Goal: Task Accomplishment & Management: Manage account settings

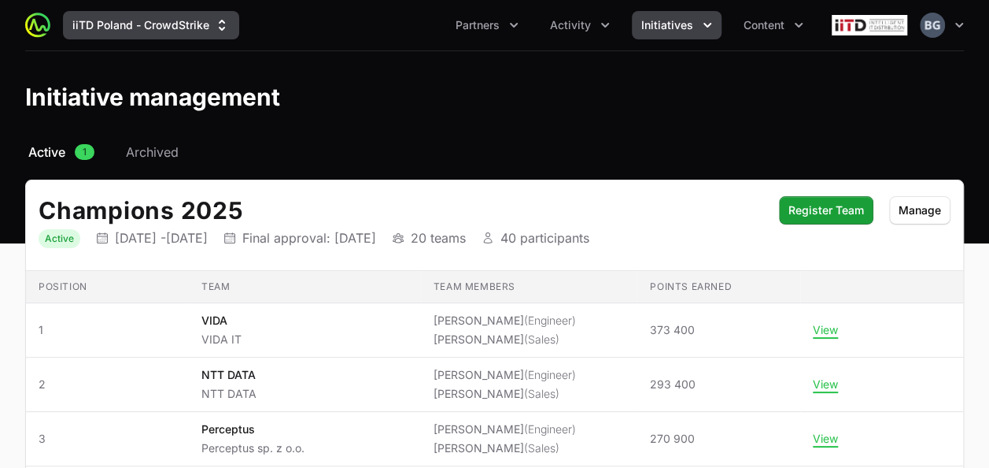
click at [105, 17] on button "iiTD Poland - CrowdStrike" at bounding box center [151, 25] width 176 height 28
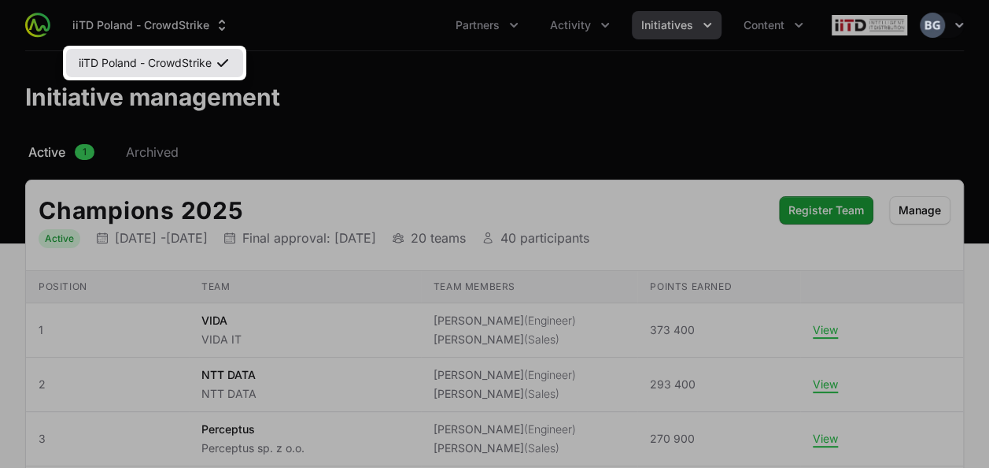
click at [213, 58] on link "iiTD Poland - CrowdStrike" at bounding box center [154, 63] width 177 height 28
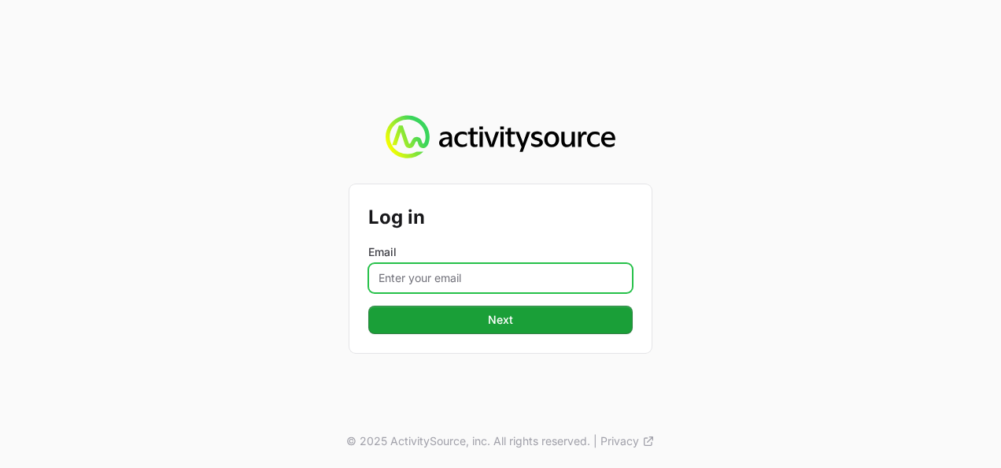
click at [467, 288] on input "Email" at bounding box center [500, 278] width 264 height 30
type input "[PERSON_NAME][EMAIL_ADDRESS][DOMAIN_NAME]"
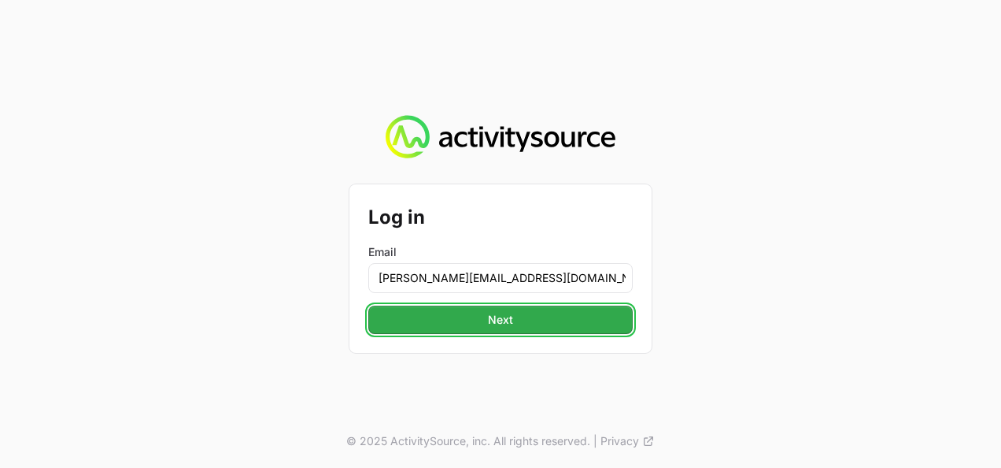
click at [492, 312] on span "Next" at bounding box center [501, 319] width 246 height 19
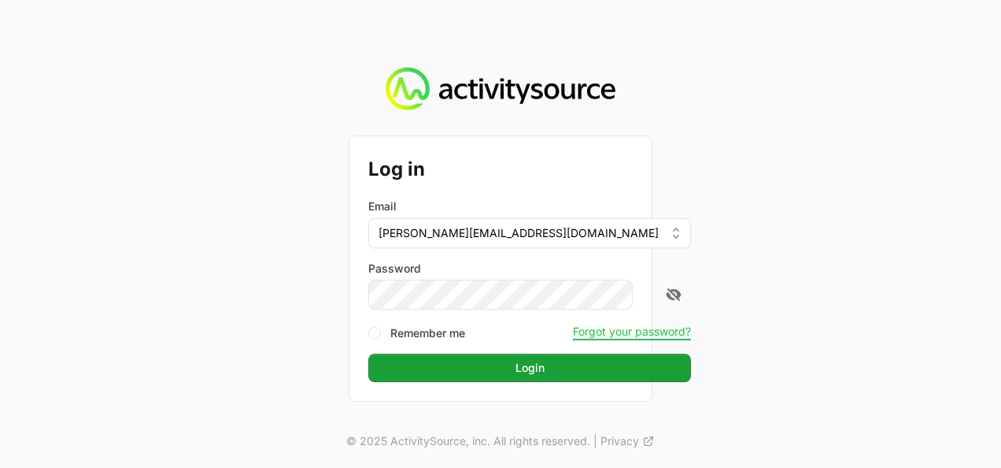
click at [368, 353] on button "Login Login" at bounding box center [529, 367] width 323 height 28
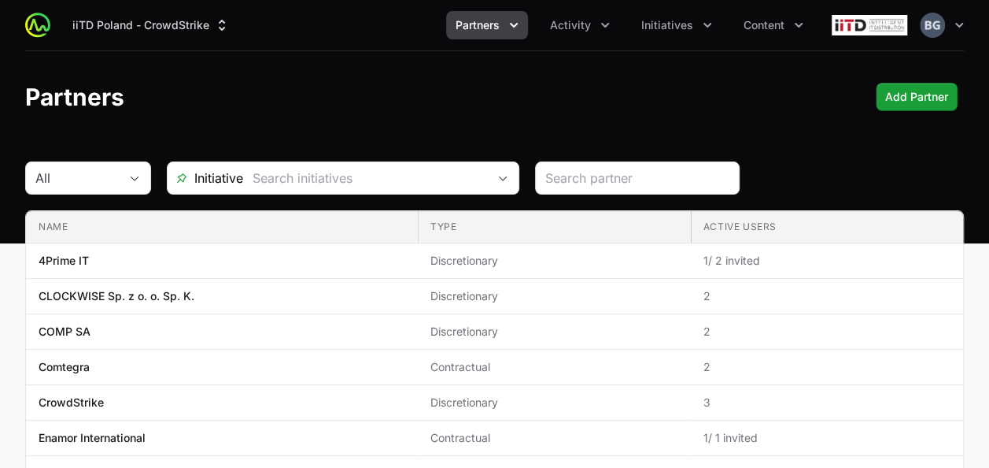
click at [518, 27] on icon "Partners menu" at bounding box center [514, 25] width 16 height 16
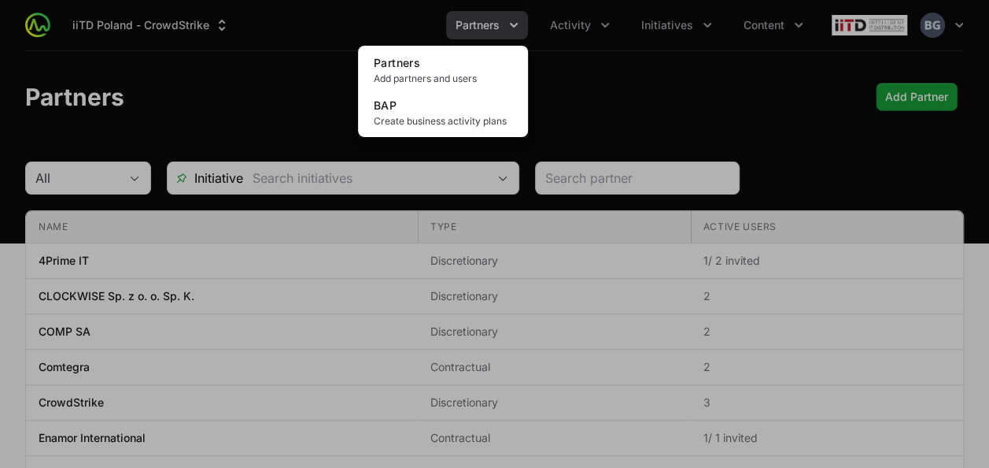
click at [556, 34] on div "Partners menu" at bounding box center [494, 234] width 989 height 468
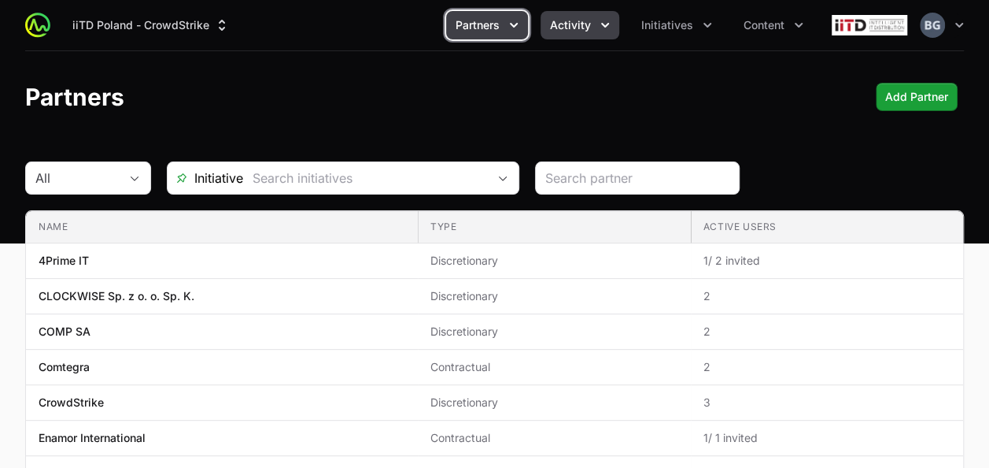
click at [557, 29] on span "Activity" at bounding box center [570, 25] width 41 height 16
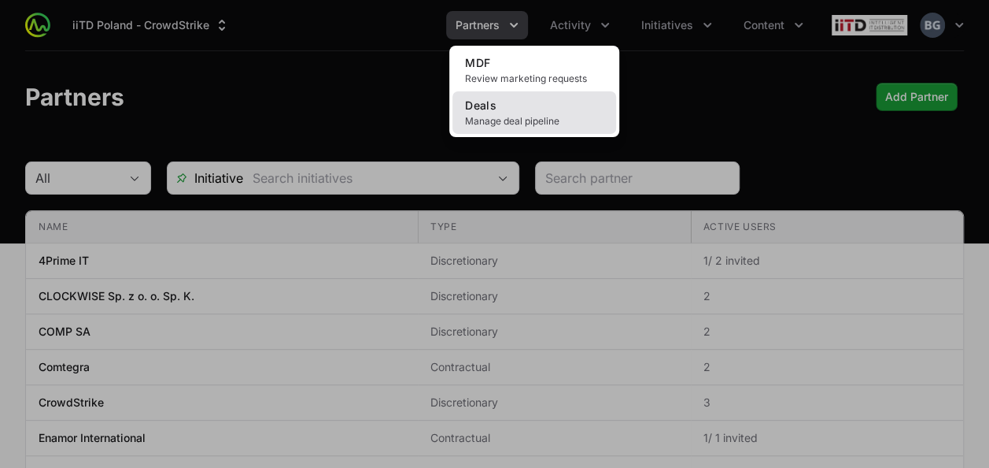
click at [556, 113] on link "Deals Manage deal pipeline" at bounding box center [535, 112] width 164 height 43
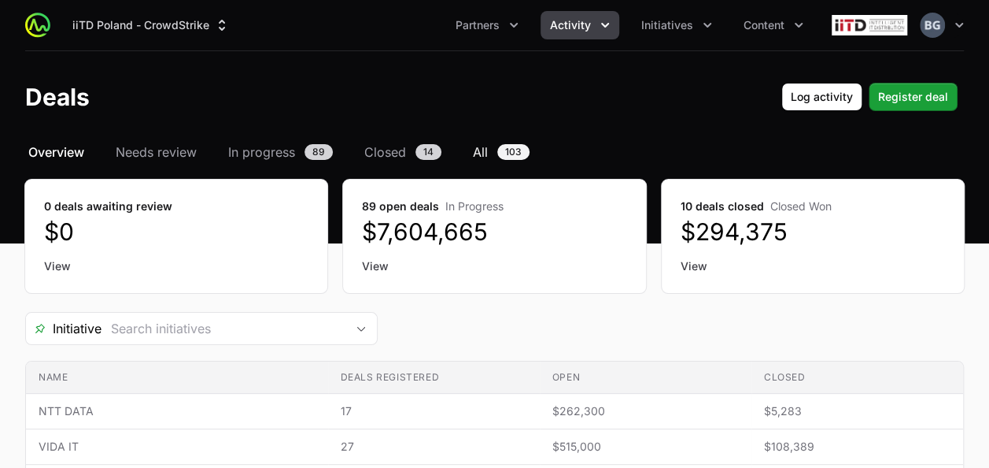
click at [523, 154] on span "103" at bounding box center [513, 152] width 32 height 16
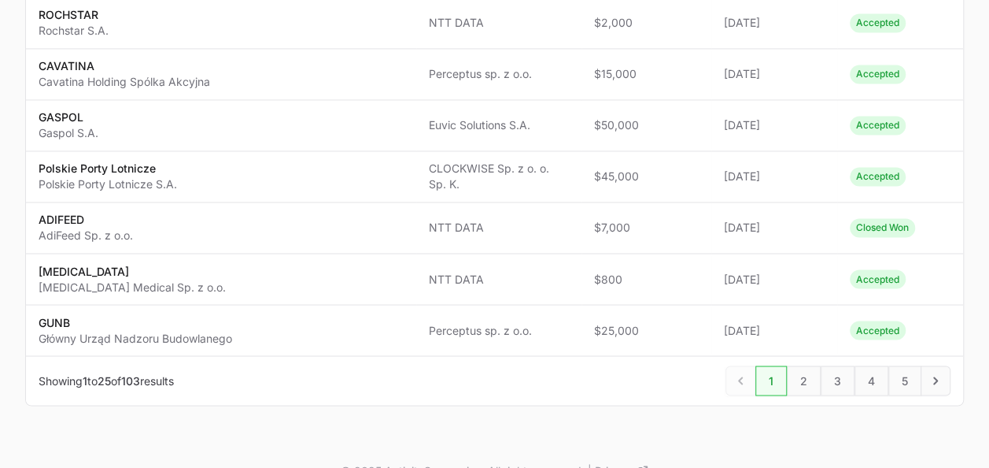
scroll to position [1249, 0]
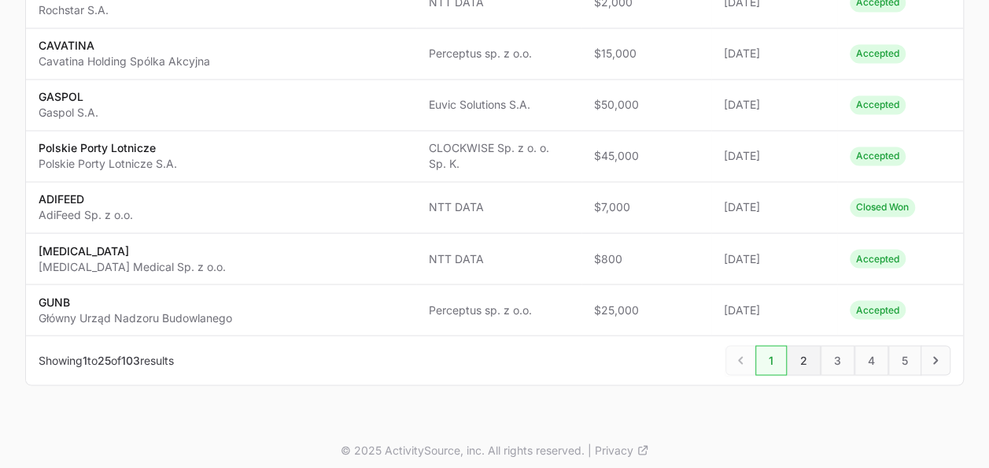
click at [808, 359] on span "2" at bounding box center [804, 360] width 34 height 30
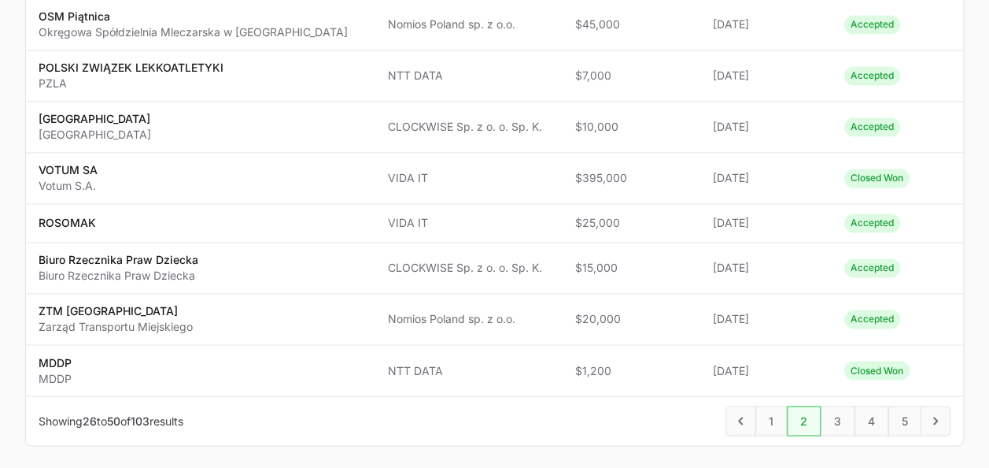
scroll to position [1192, 0]
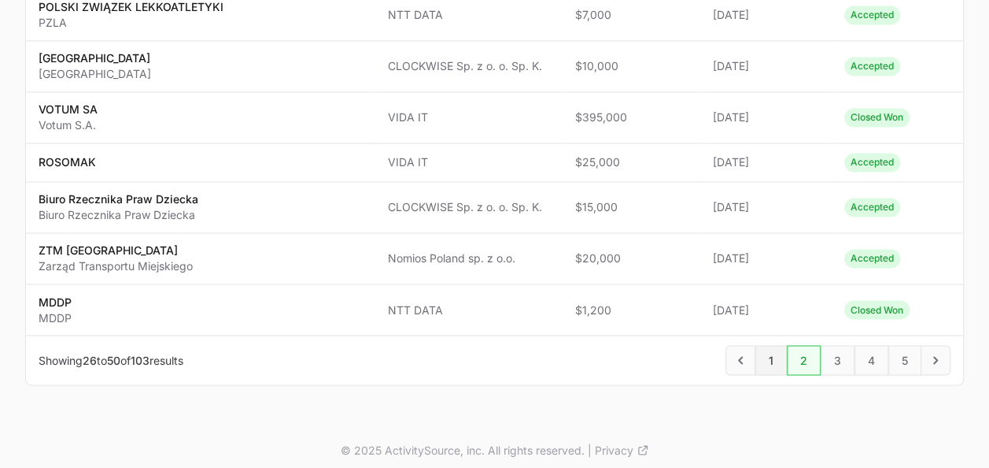
click at [779, 351] on span "1" at bounding box center [771, 360] width 31 height 30
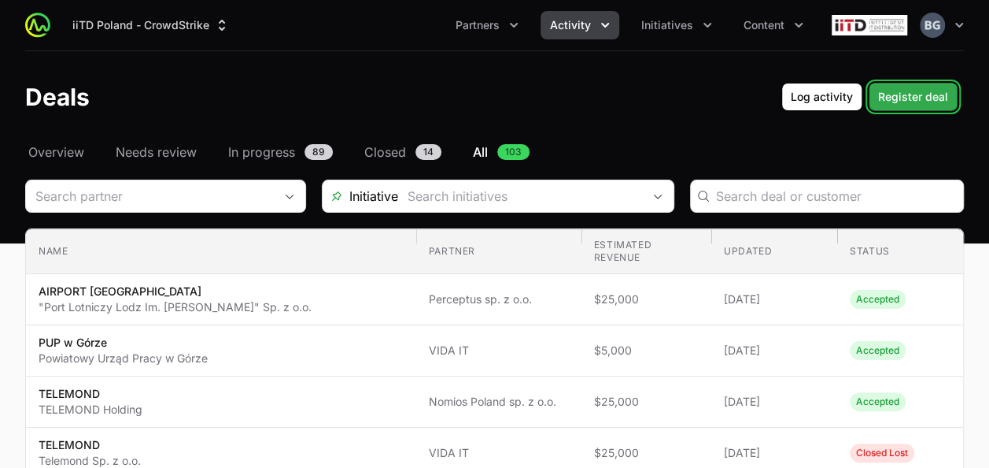
click at [904, 102] on span "Register deal" at bounding box center [913, 96] width 70 height 19
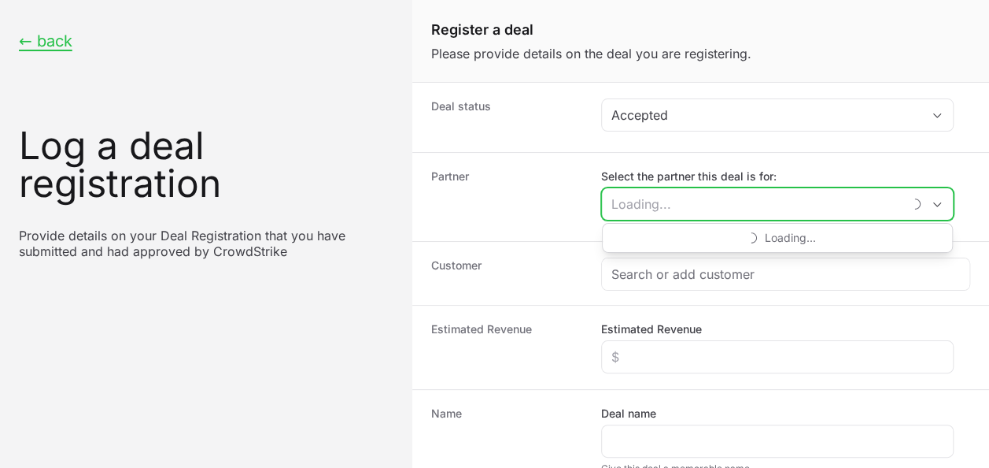
click at [702, 205] on input "Select the partner this deal is for:" at bounding box center [752, 203] width 301 height 31
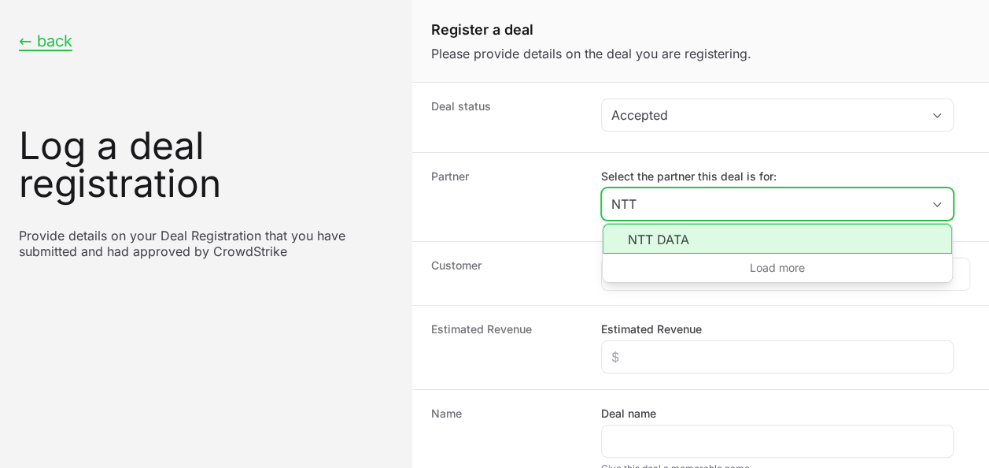
click at [692, 238] on li "NTT DATA" at bounding box center [777, 239] width 349 height 30
type input "NTT DATA"
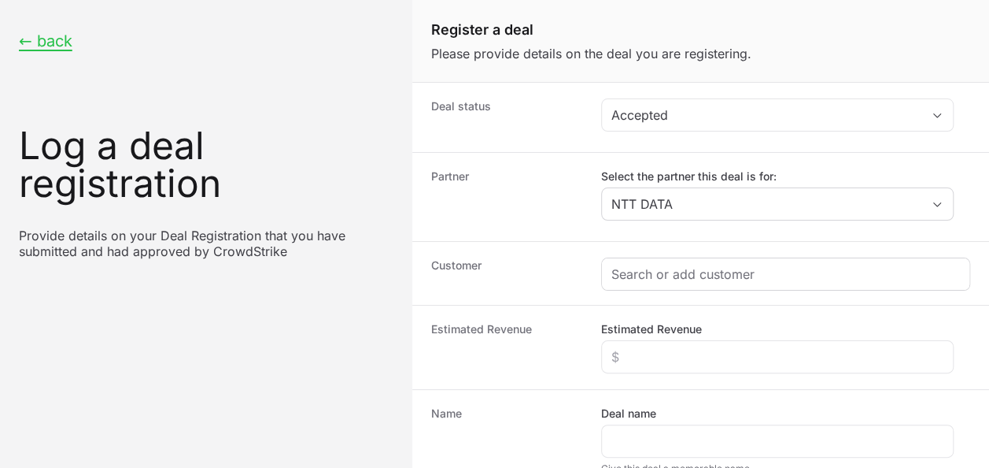
click at [705, 282] on div "Create activity form" at bounding box center [786, 273] width 368 height 31
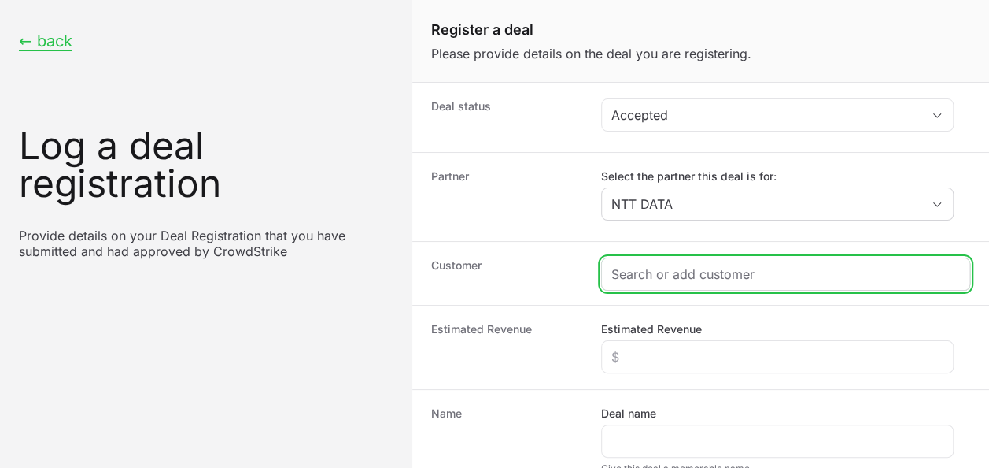
click at [732, 269] on input "Create activity form" at bounding box center [786, 273] width 349 height 19
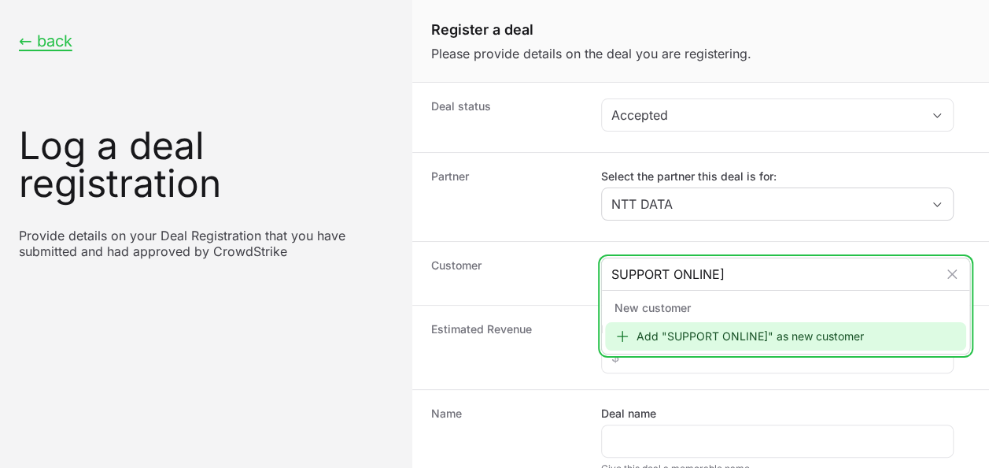
type input "SUPPORT ONLINE"
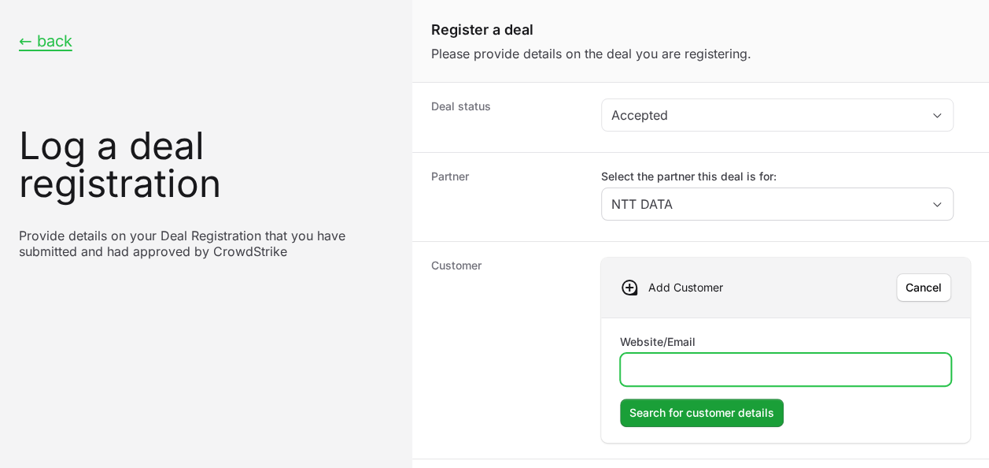
click at [708, 363] on input "Website/Email" at bounding box center [785, 369] width 311 height 19
paste input "[DOMAIN_NAME]"
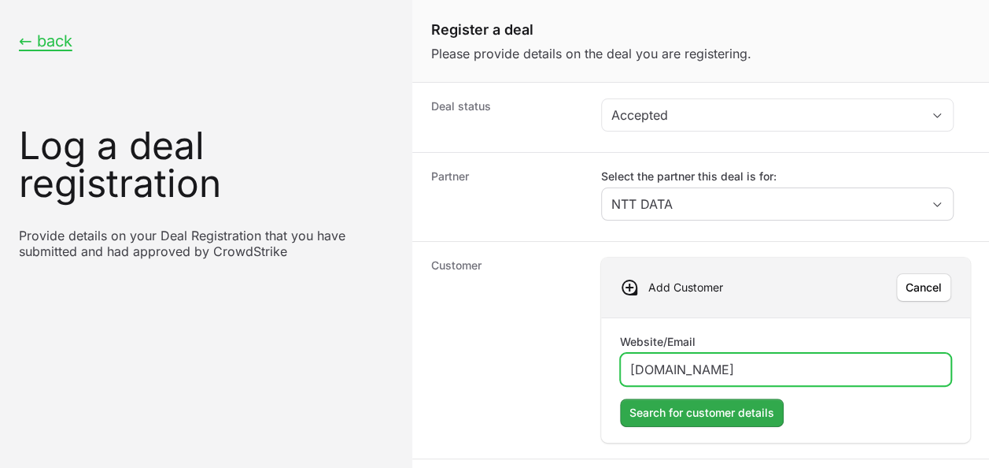
type input "[DOMAIN_NAME]"
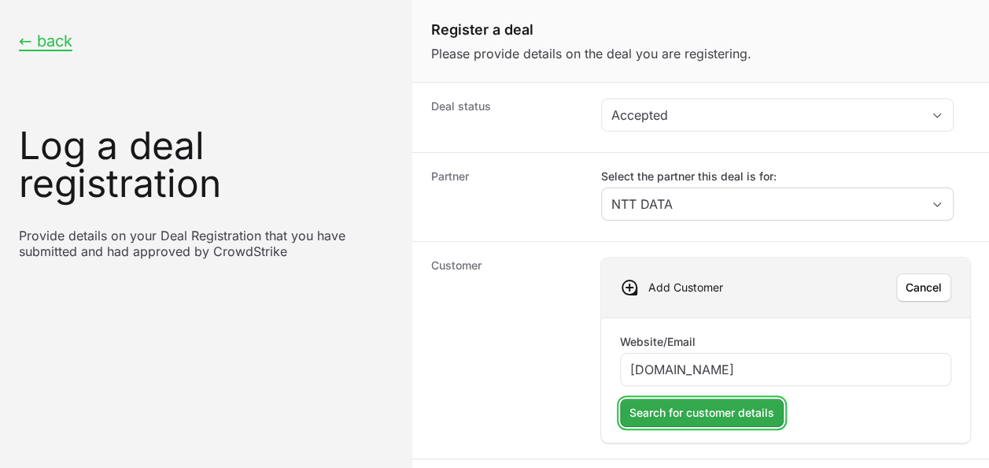
click at [694, 403] on span "Search for customer details" at bounding box center [702, 412] width 145 height 19
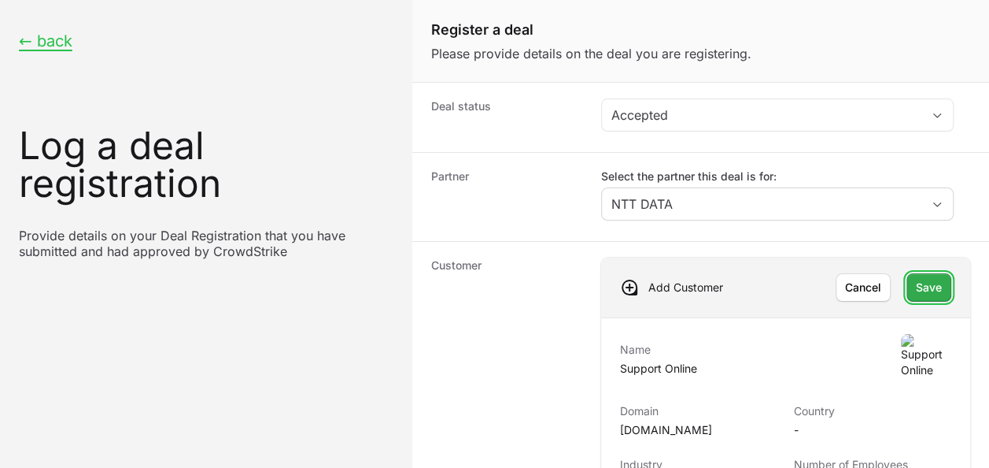
click at [935, 285] on span "Save" at bounding box center [929, 287] width 26 height 19
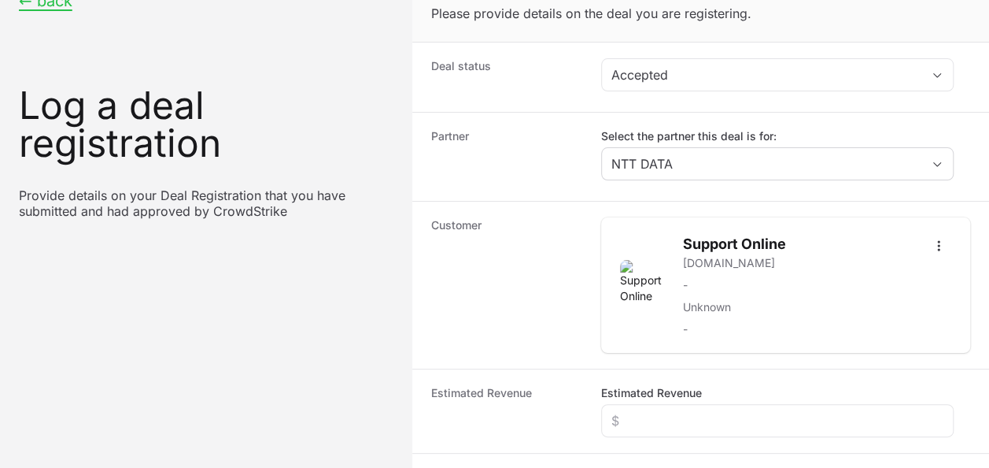
scroll to position [315, 0]
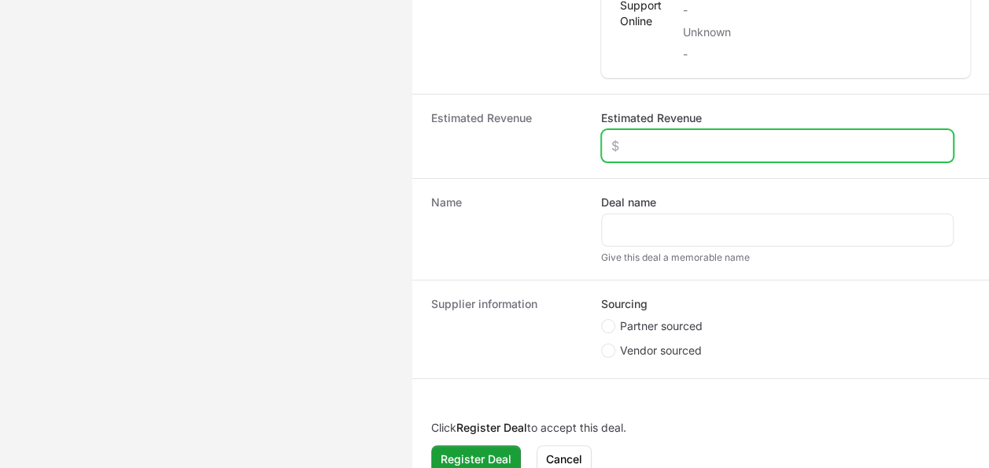
click at [715, 142] on input "Estimated Revenue" at bounding box center [778, 145] width 332 height 19
type input "$10,000"
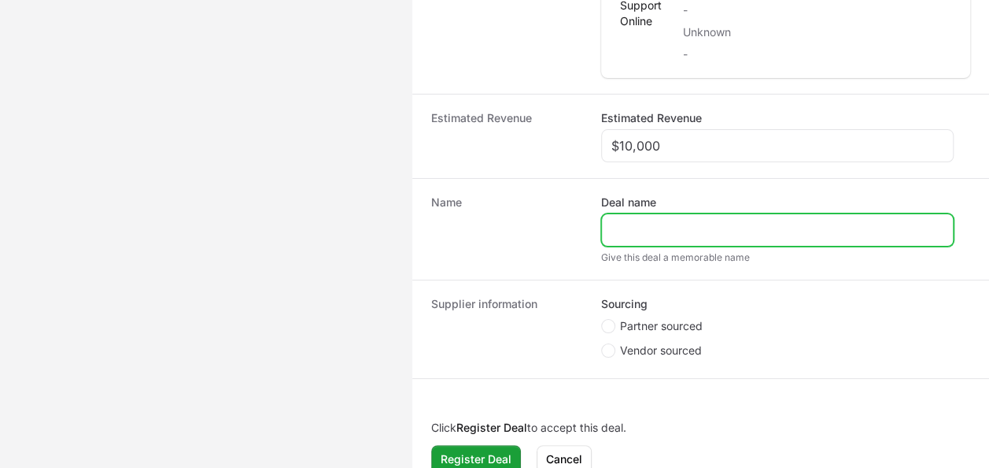
click at [662, 222] on input "Deal name" at bounding box center [778, 229] width 332 height 19
type input "SUPPORT ONLINE"
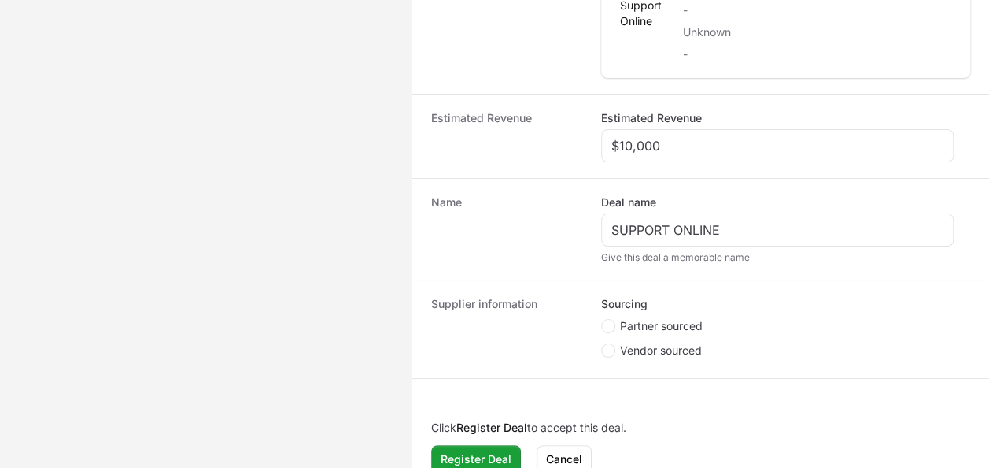
click at [661, 321] on span "Partner sourced" at bounding box center [661, 326] width 83 height 16
click at [603, 320] on input "Partner sourced" at bounding box center [602, 320] width 2 height 2
radio input "true"
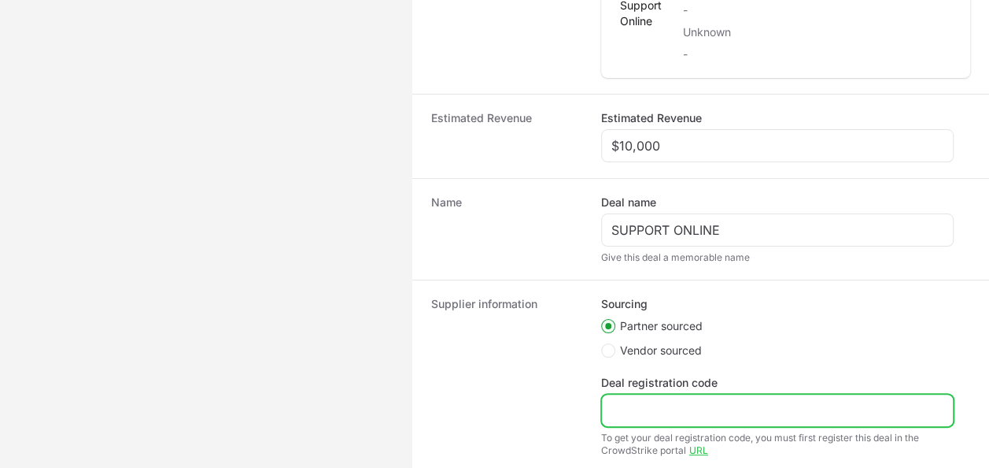
click at [666, 412] on input "Deal registration code" at bounding box center [778, 410] width 332 height 19
paste input "DR-95505afc"
drag, startPoint x: 628, startPoint y: 408, endPoint x: 546, endPoint y: 397, distance: 82.6
click at [546, 396] on div "Supplier information Sourcing Partner sourced Vendor sourced Deal registration …" at bounding box center [700, 375] width 577 height 193
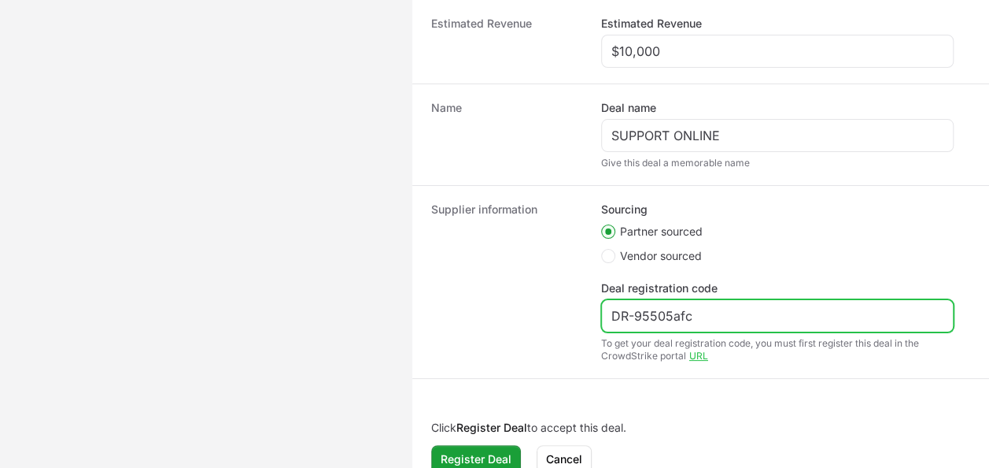
scroll to position [427, 0]
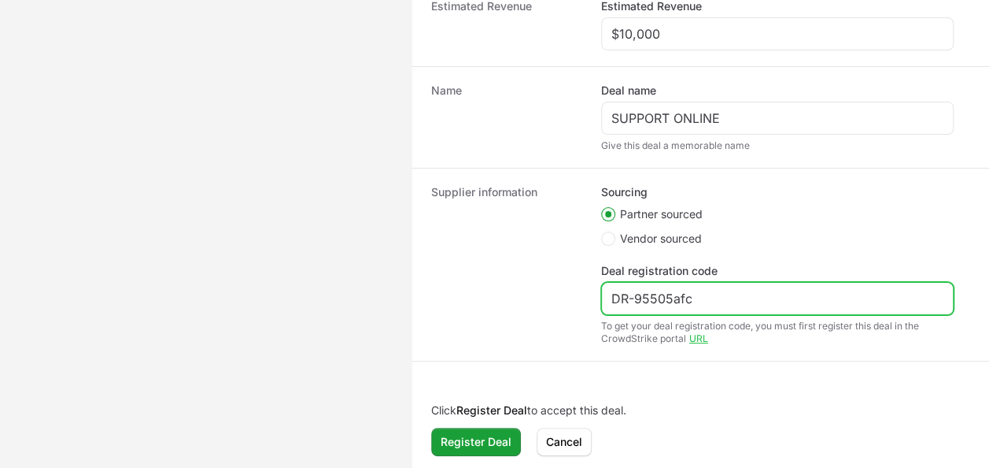
type input "DR-95505afc"
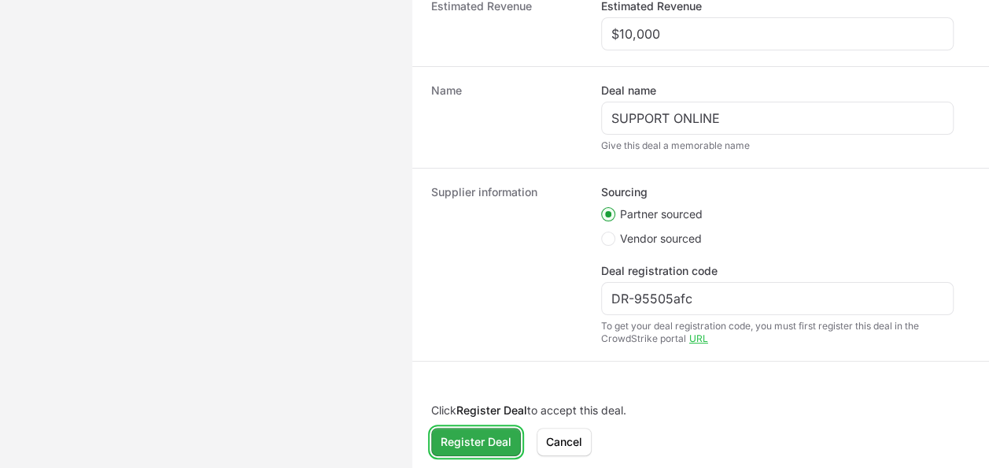
click at [494, 444] on span "Register Deal" at bounding box center [476, 441] width 71 height 19
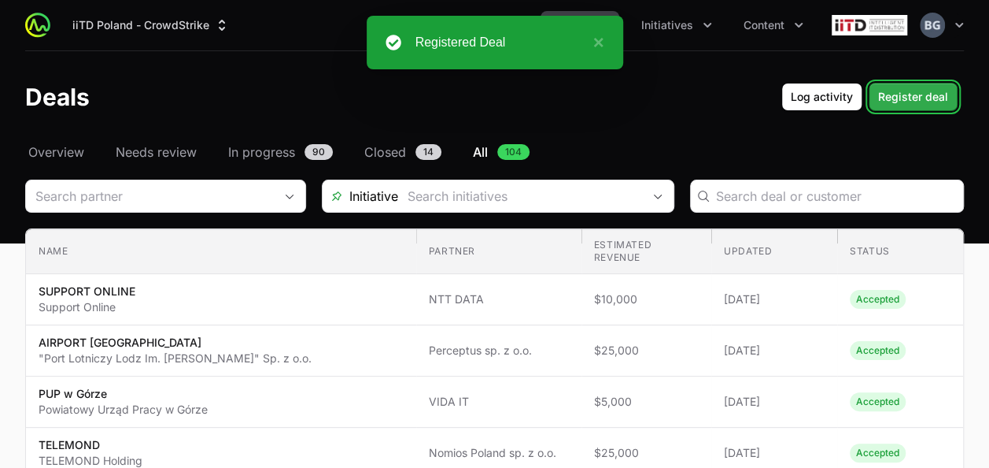
click at [915, 103] on span "Register deal" at bounding box center [913, 96] width 70 height 19
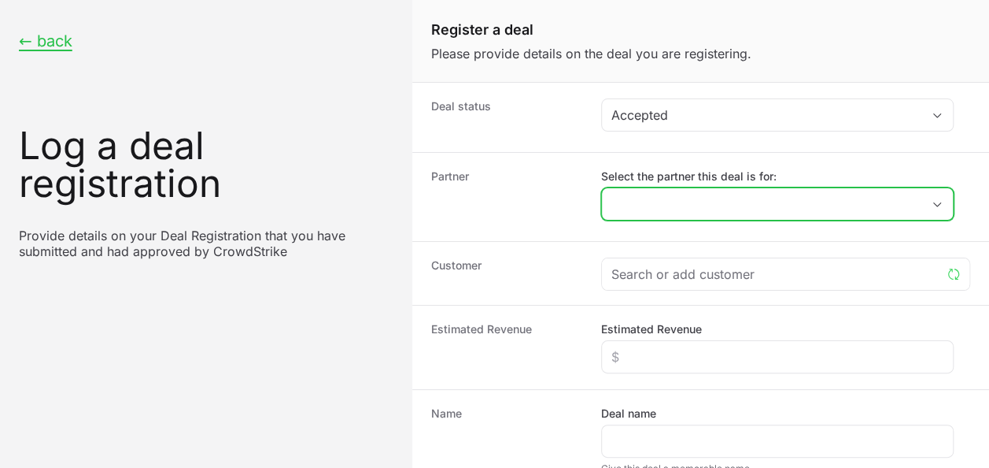
click at [671, 205] on input "Select the partner this deal is for:" at bounding box center [762, 203] width 320 height 31
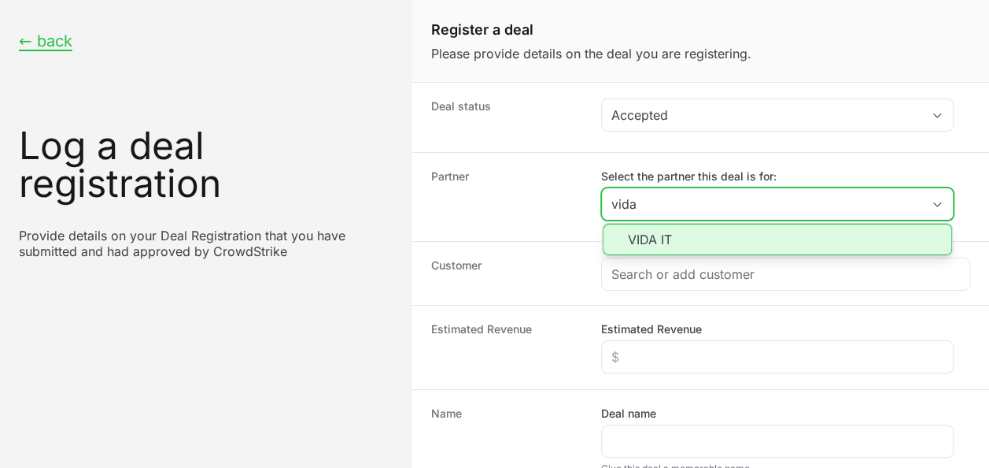
click at [680, 228] on li "VIDA IT" at bounding box center [777, 239] width 349 height 31
type input "VIDA IT"
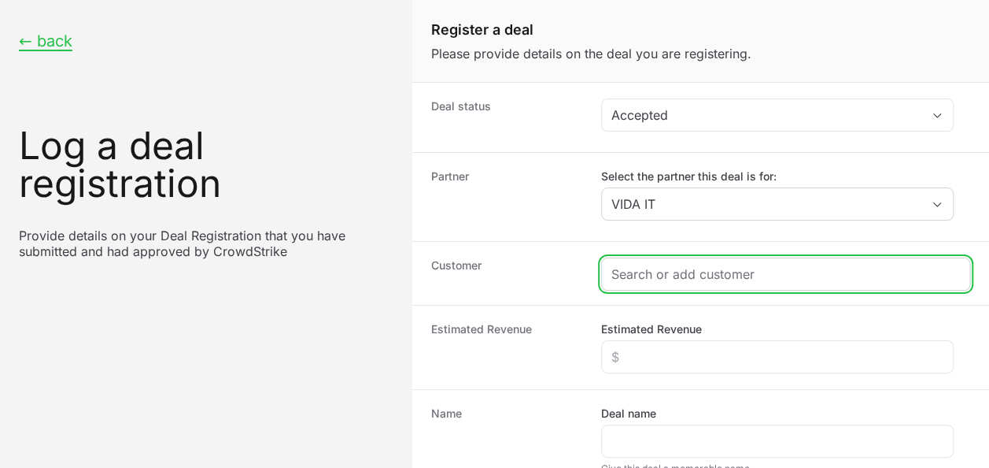
click at [663, 272] on input "Create activity form" at bounding box center [786, 273] width 349 height 19
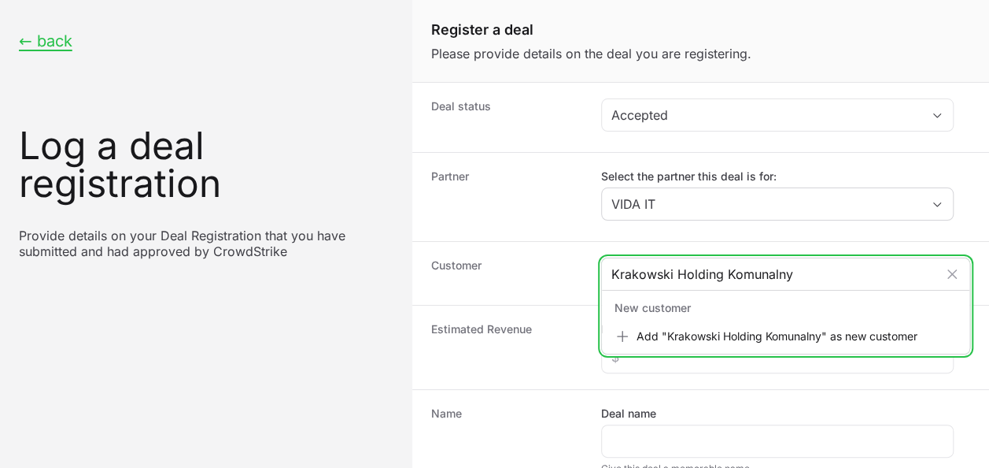
type input "Krakowski Holding Komunalny"
click at [726, 341] on div "Add "Krakowski Holding Komunalny" as new customer" at bounding box center [785, 336] width 361 height 28
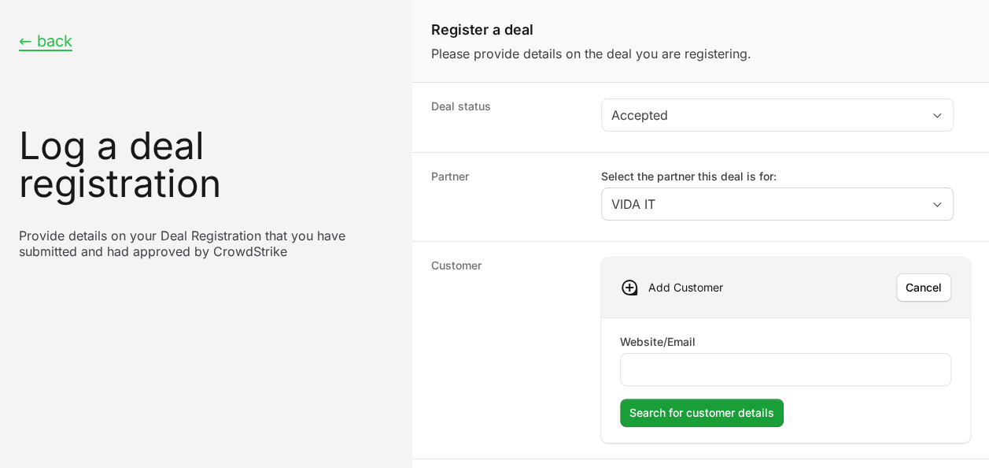
click at [726, 341] on div "Website/Email" at bounding box center [785, 360] width 331 height 52
click at [698, 354] on div "Create activity form" at bounding box center [785, 369] width 331 height 33
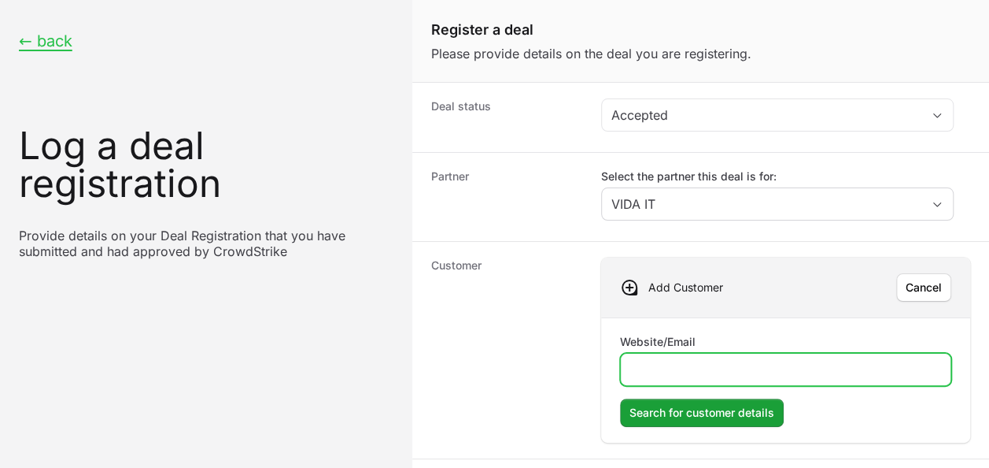
click at [680, 368] on input "Website/Email" at bounding box center [785, 369] width 311 height 19
paste input "[URL][DOMAIN_NAME]"
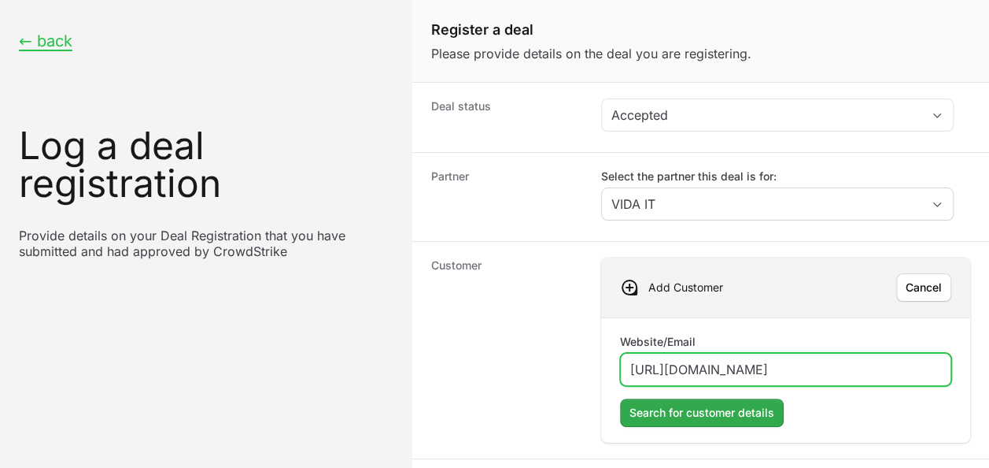
type input "[URL][DOMAIN_NAME]"
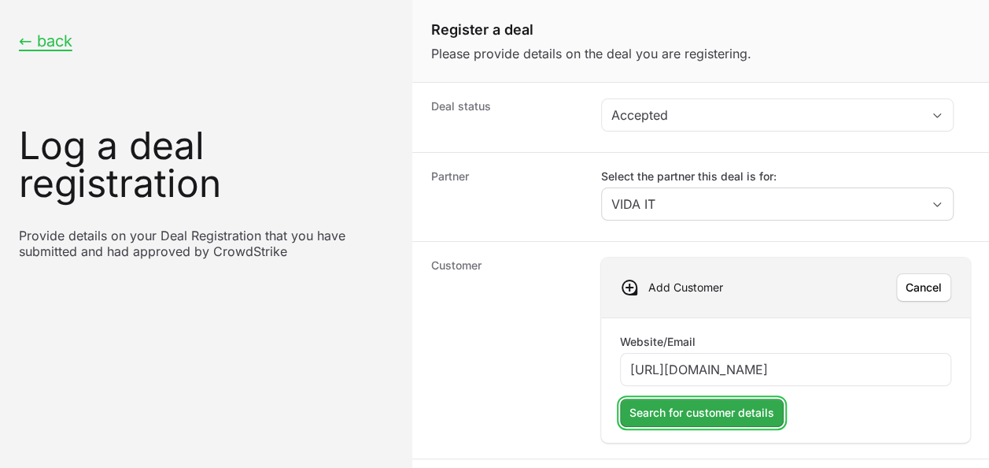
click at [686, 406] on span "Search for customer details" at bounding box center [702, 412] width 145 height 19
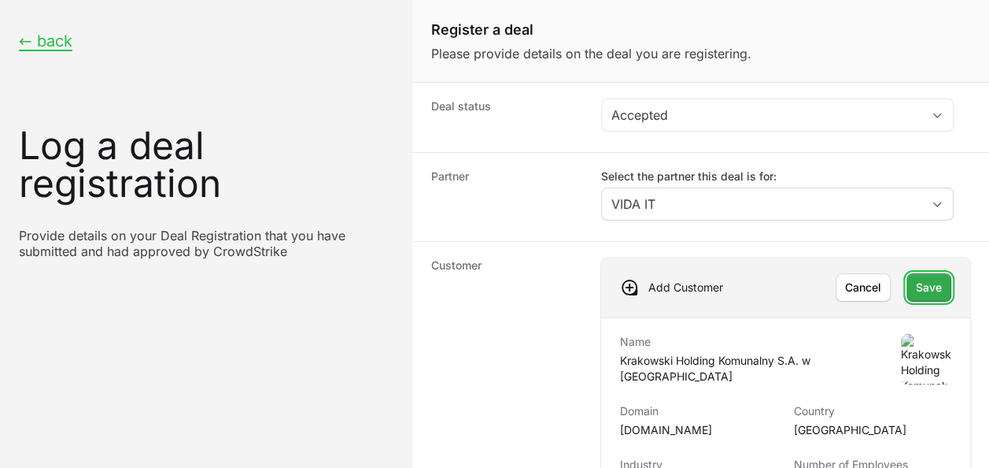
click at [937, 288] on span "Save" at bounding box center [929, 287] width 26 height 19
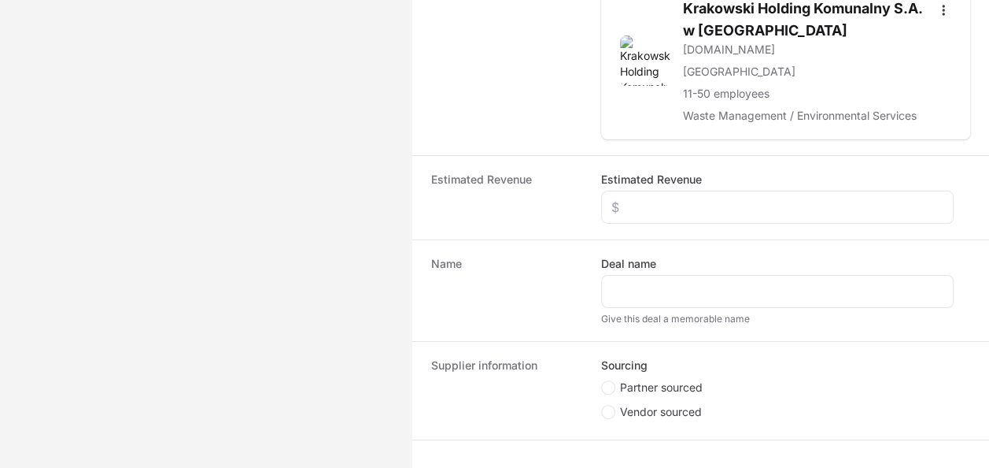
scroll to position [354, 0]
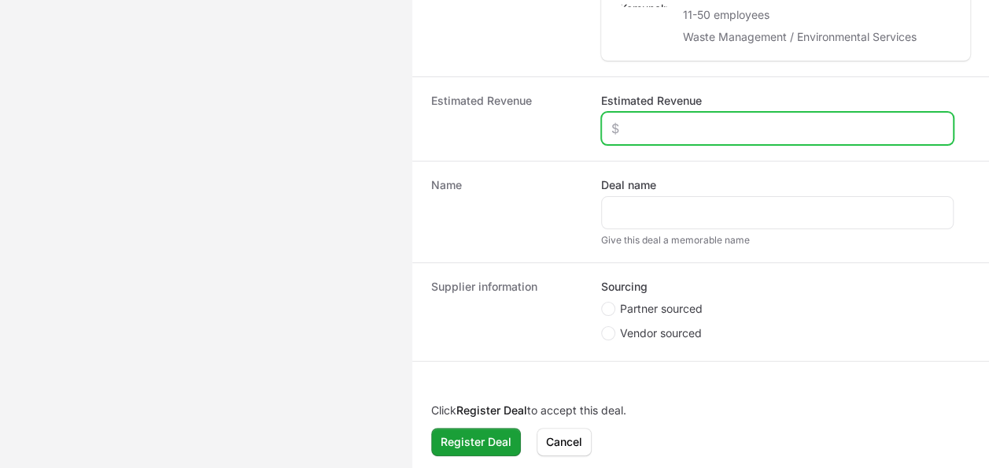
click at [691, 119] on input "Estimated Revenue" at bounding box center [778, 128] width 332 height 19
type input "$15,000"
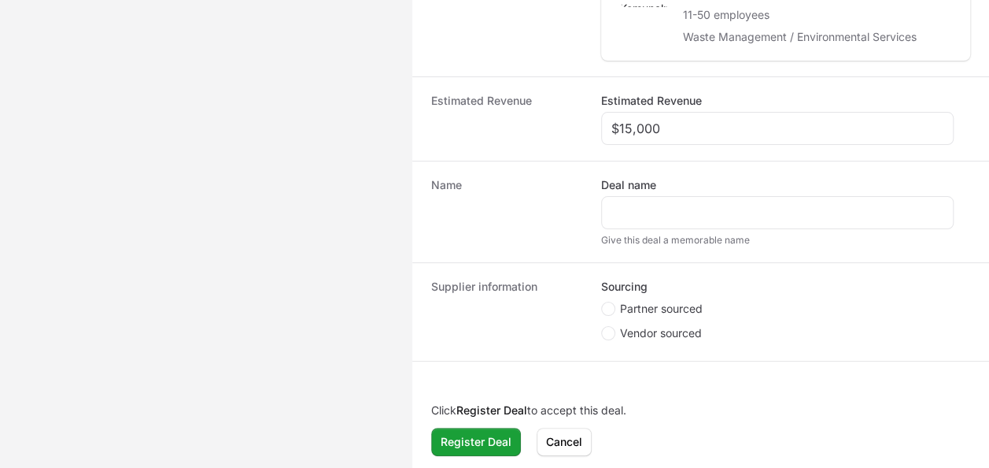
click at [641, 226] on div "Deal name Give this deal a memorable name" at bounding box center [777, 211] width 353 height 69
click at [649, 217] on div "Create activity form" at bounding box center [777, 212] width 353 height 33
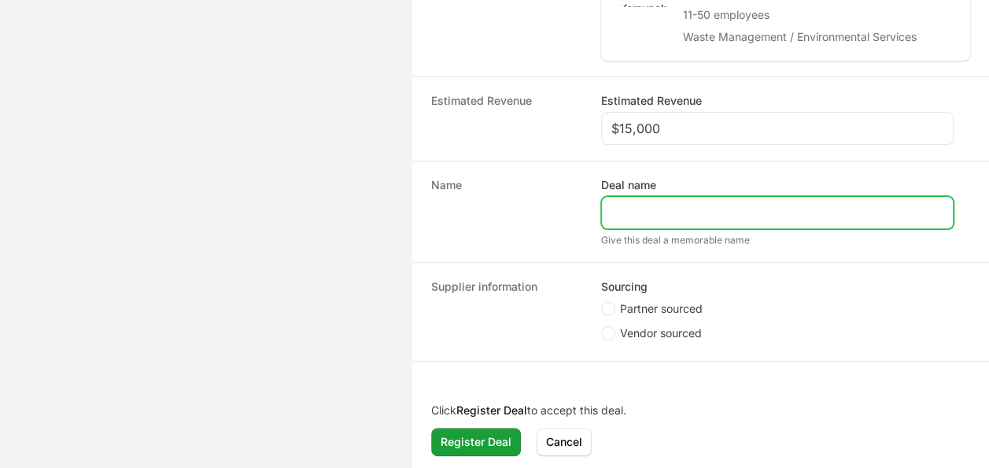
click at [649, 209] on input "Deal name" at bounding box center [778, 212] width 332 height 19
type input "Krakowski Holding Komunalny"
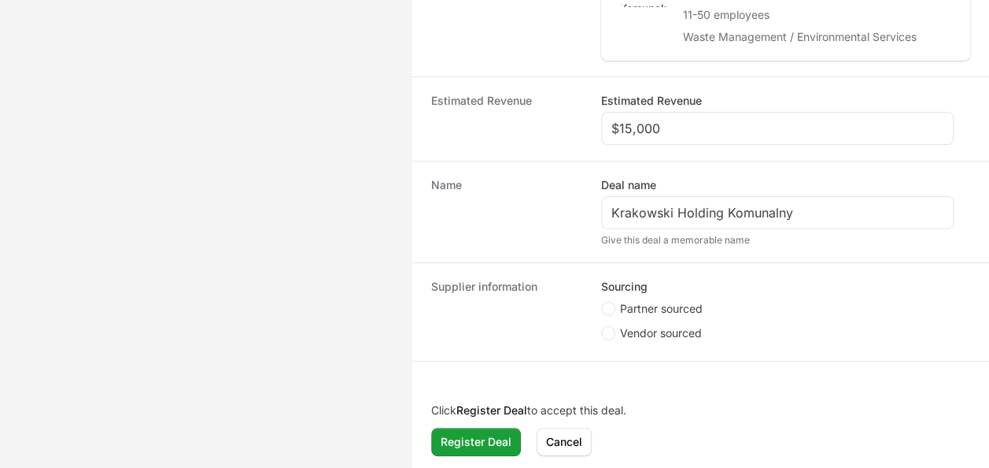
click at [688, 301] on span "Partner sourced" at bounding box center [661, 309] width 83 height 16
click at [603, 301] on input "Partner sourced" at bounding box center [602, 302] width 2 height 2
radio input "true"
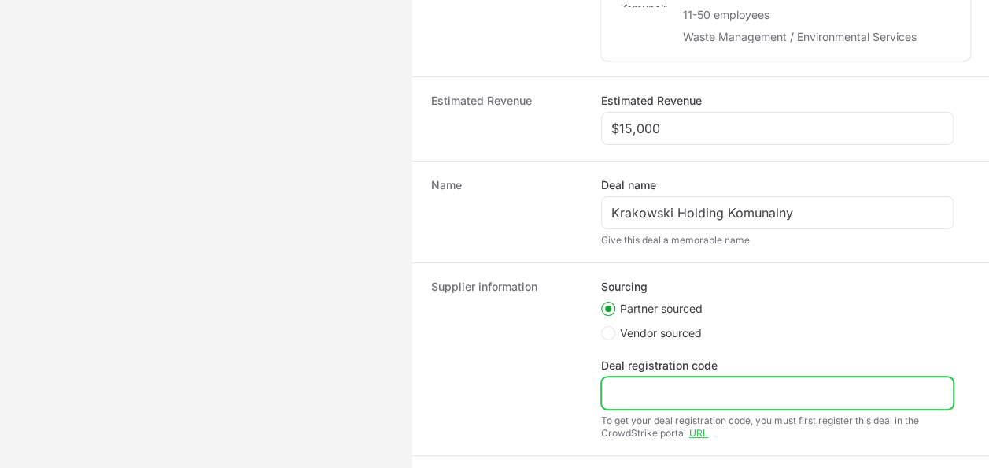
click at [644, 383] on input "Deal registration code" at bounding box center [778, 392] width 332 height 19
paste input "DR-c4716e18"
drag, startPoint x: 629, startPoint y: 386, endPoint x: 475, endPoint y: 392, distance: 153.6
click at [486, 386] on div "Supplier information Sourcing Partner sourced Vendor sourced Deal registration …" at bounding box center [700, 358] width 577 height 193
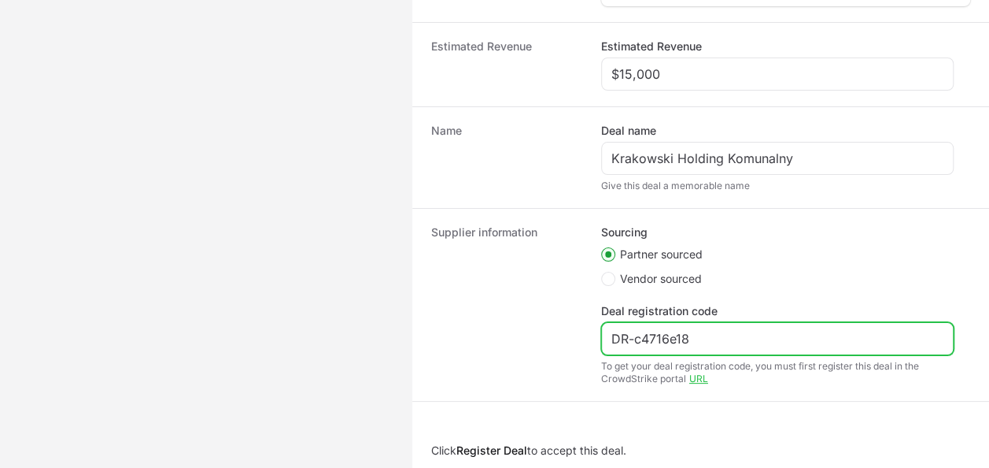
scroll to position [449, 0]
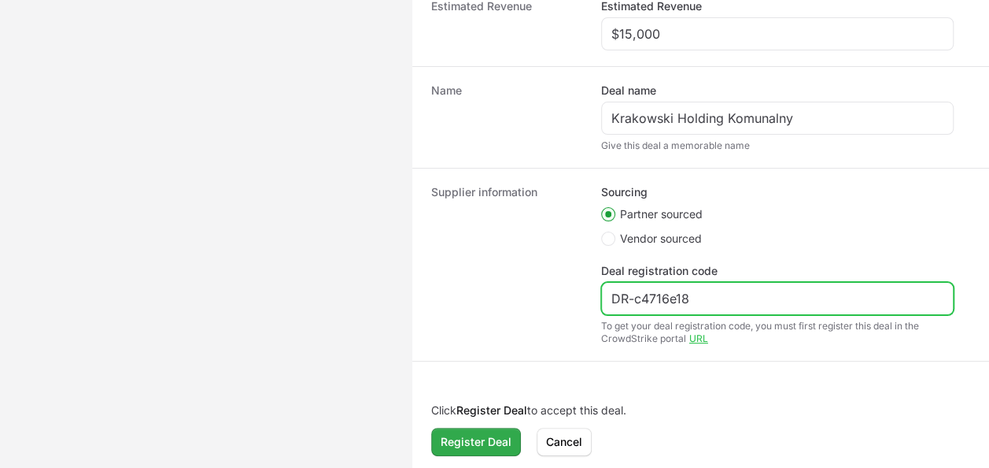
type input "DR-c4716e18"
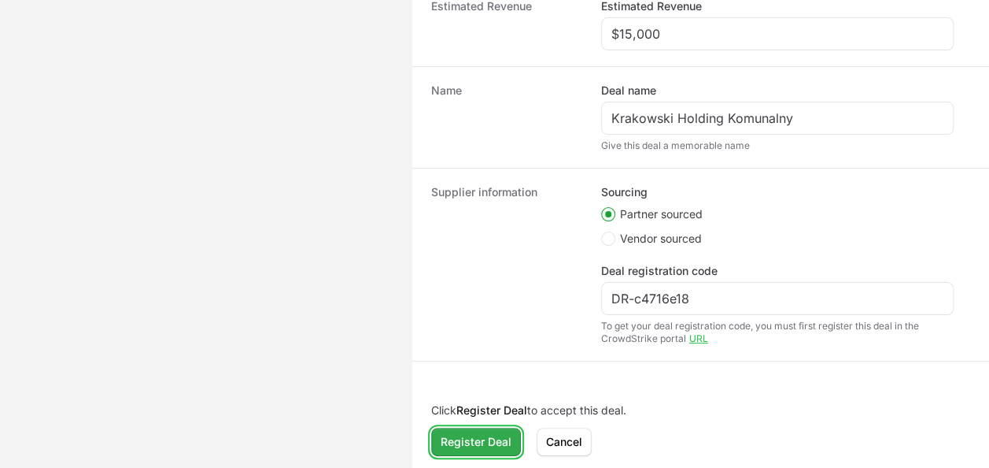
click at [500, 432] on span "Register Deal" at bounding box center [476, 441] width 71 height 19
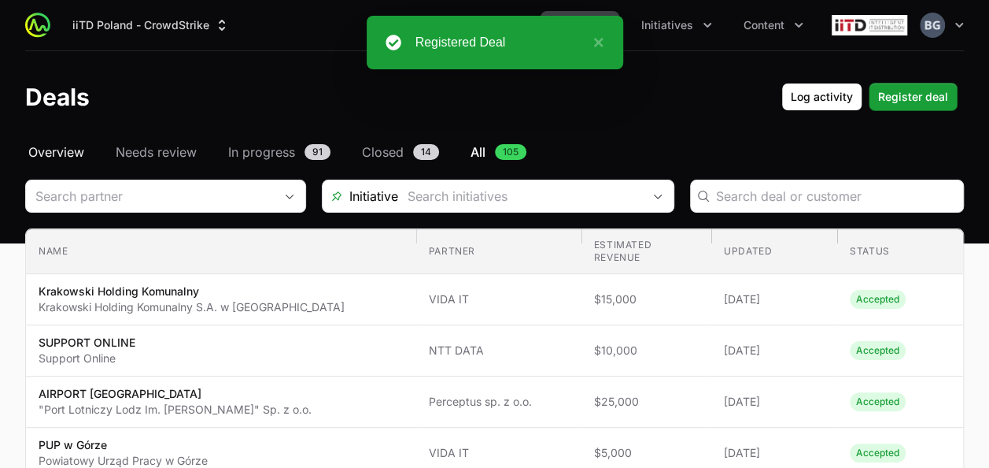
click at [64, 153] on span "Overview" at bounding box center [56, 151] width 56 height 19
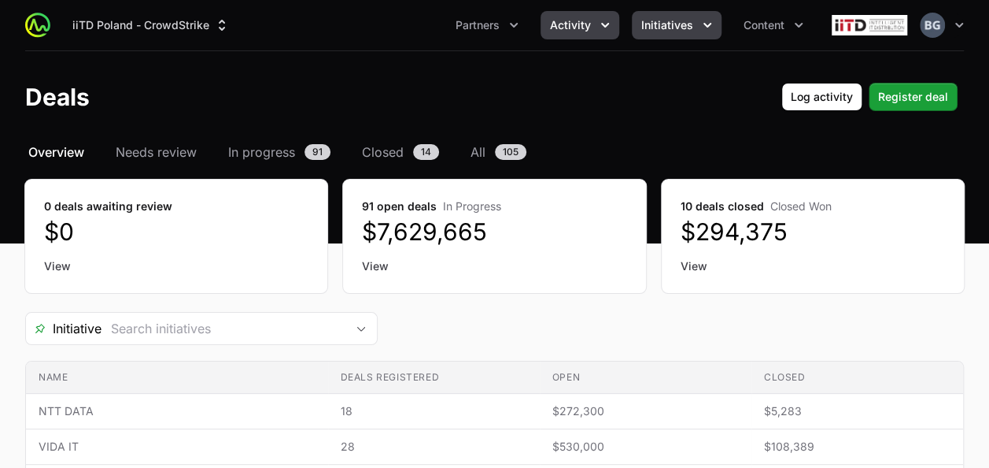
click at [694, 26] on button "Initiatives" at bounding box center [677, 25] width 90 height 28
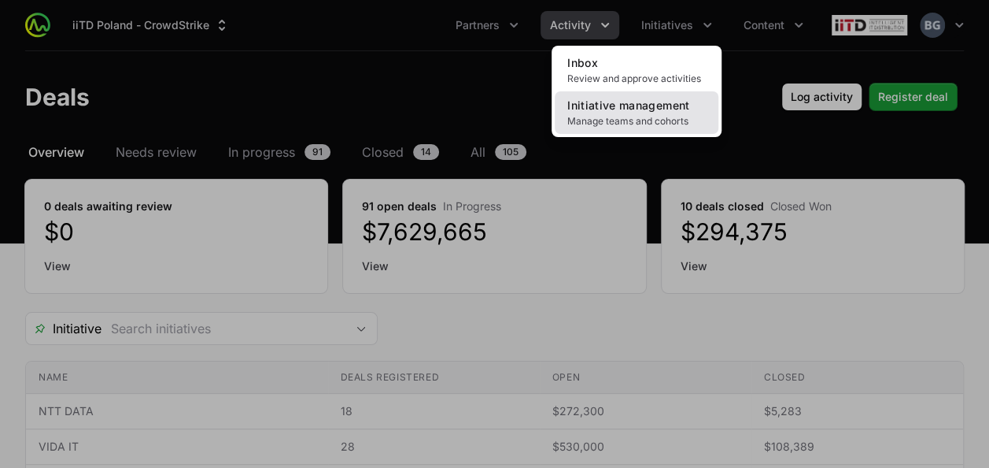
click at [648, 104] on span "Initiative management" at bounding box center [628, 104] width 122 height 13
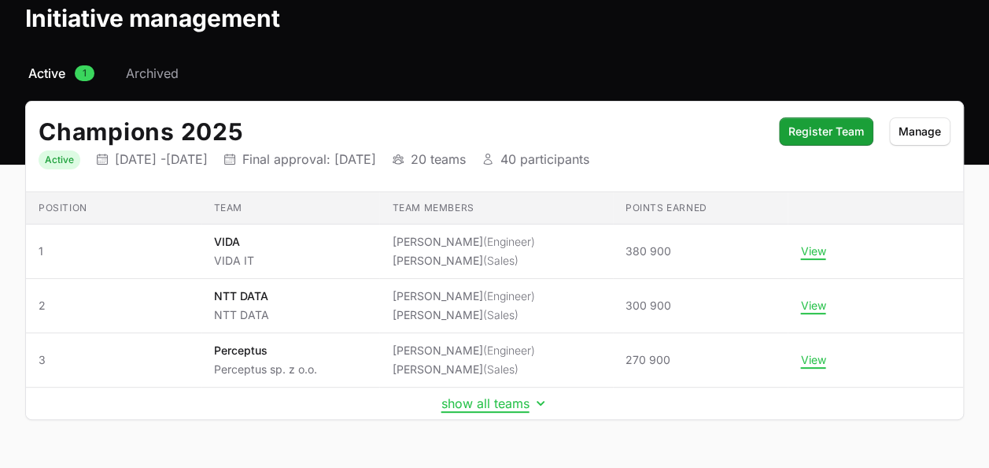
scroll to position [120, 0]
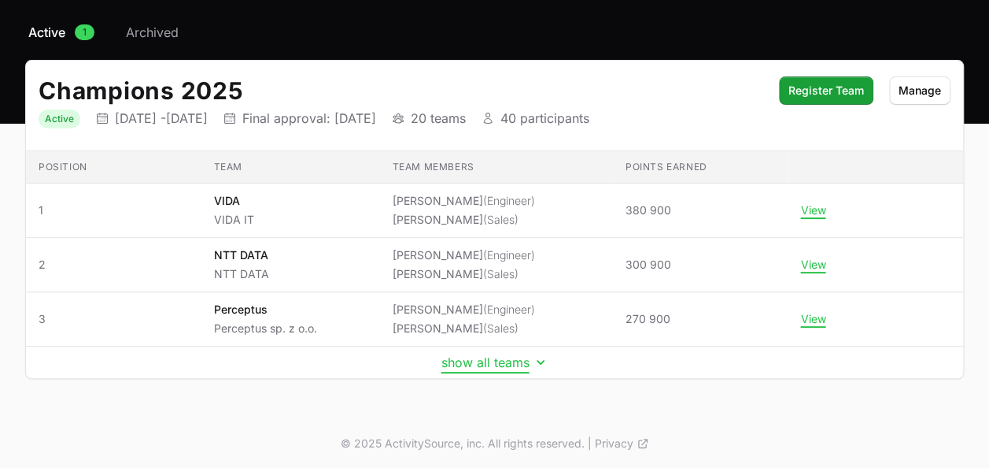
click at [497, 362] on button "show all teams" at bounding box center [495, 362] width 107 height 16
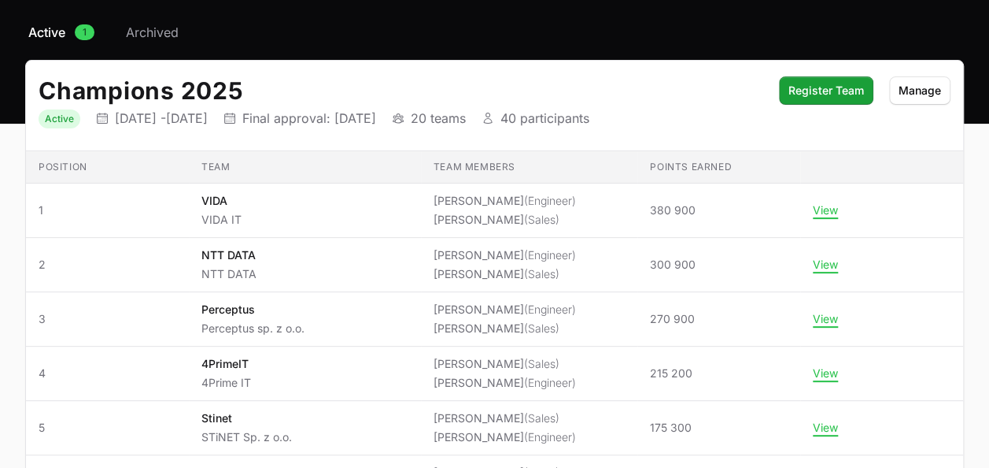
drag, startPoint x: 826, startPoint y: 320, endPoint x: 447, endPoint y: 74, distance: 451.3
click at [447, 74] on div "Champions 2025 Status Active Initiative dates [DATE] - [DATE] Final approval da…" at bounding box center [494, 106] width 937 height 91
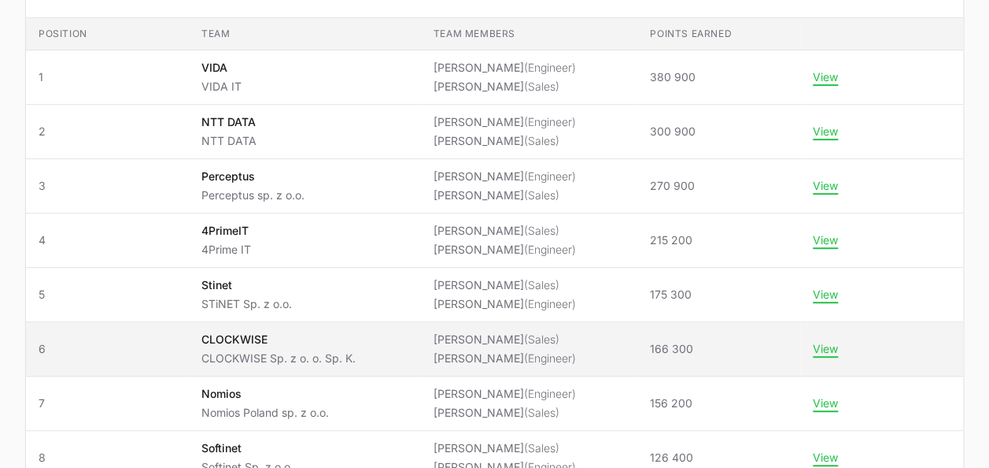
scroll to position [277, 0]
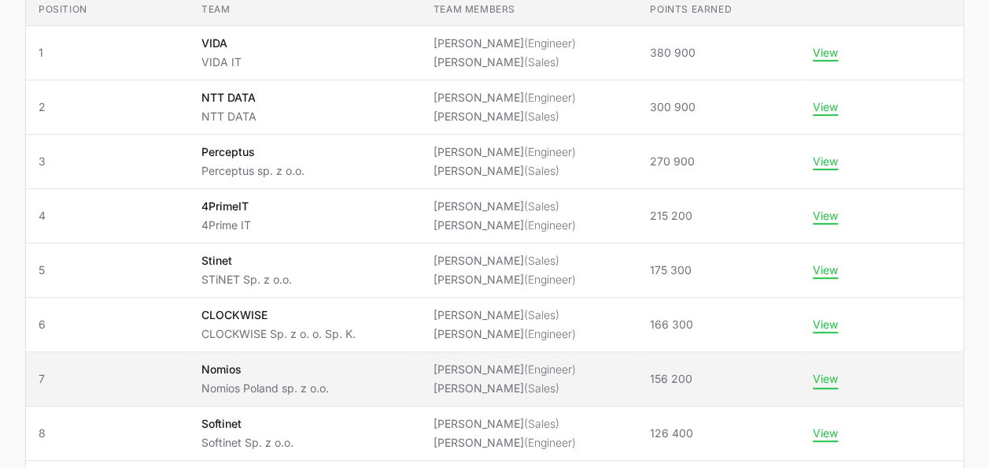
click at [830, 379] on button "View" at bounding box center [825, 379] width 25 height 14
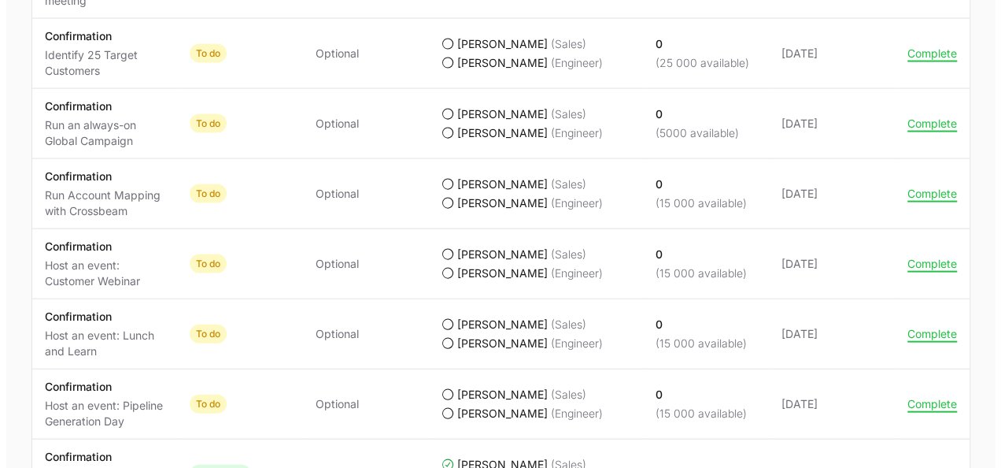
scroll to position [1653, 0]
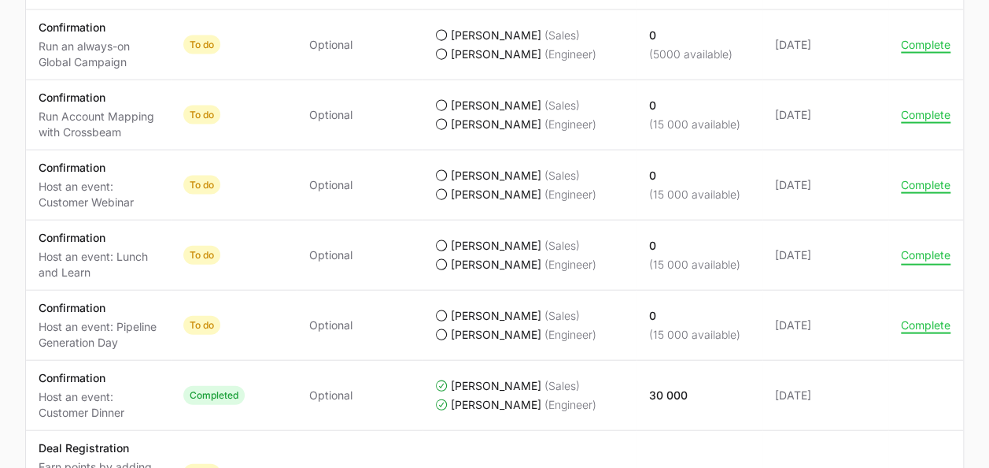
click at [913, 248] on button "Complete" at bounding box center [926, 255] width 50 height 14
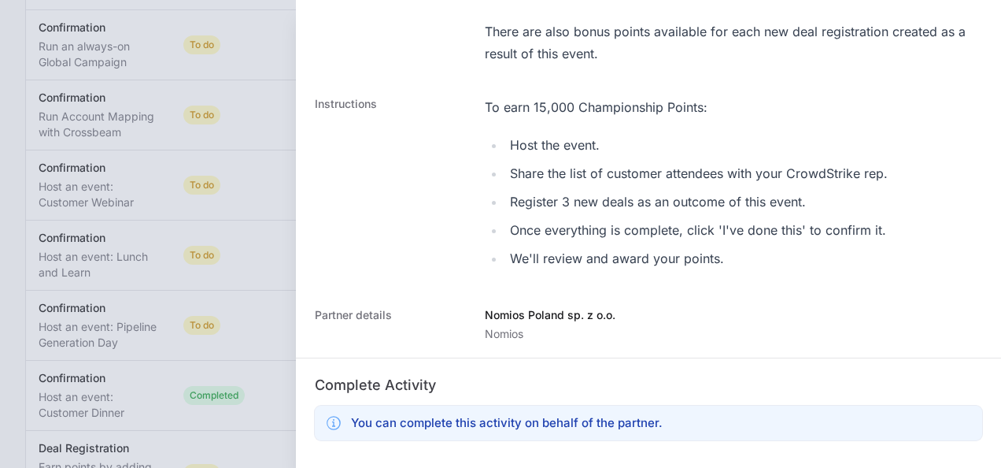
scroll to position [472, 0]
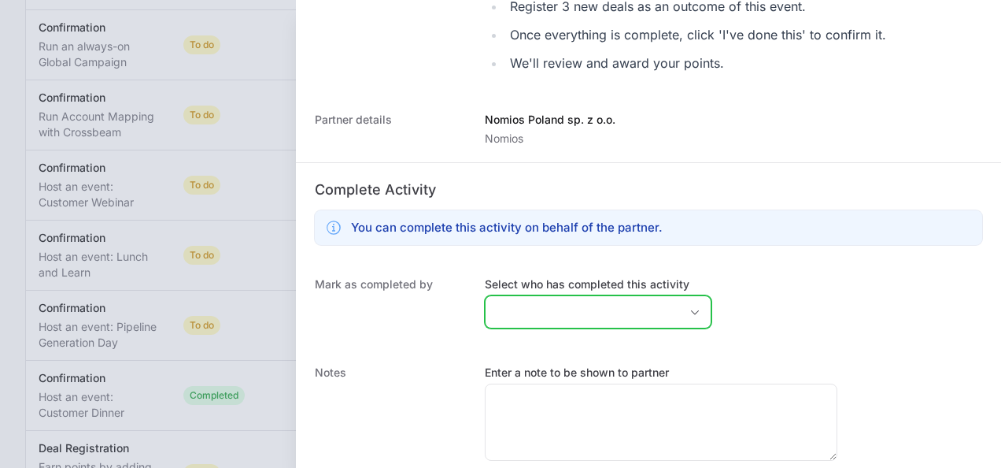
click at [588, 310] on input "Select who has completed this activity" at bounding box center [583, 311] width 194 height 31
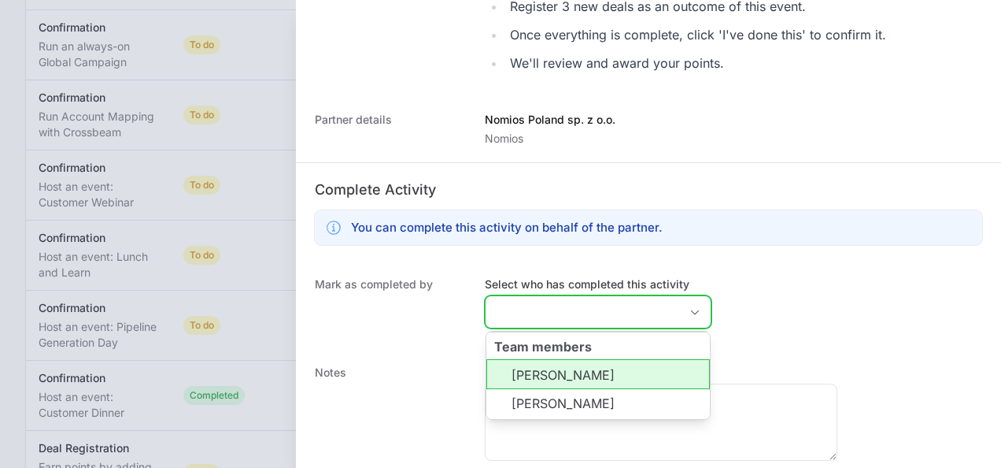
click at [584, 373] on li "[PERSON_NAME]" at bounding box center [598, 374] width 224 height 30
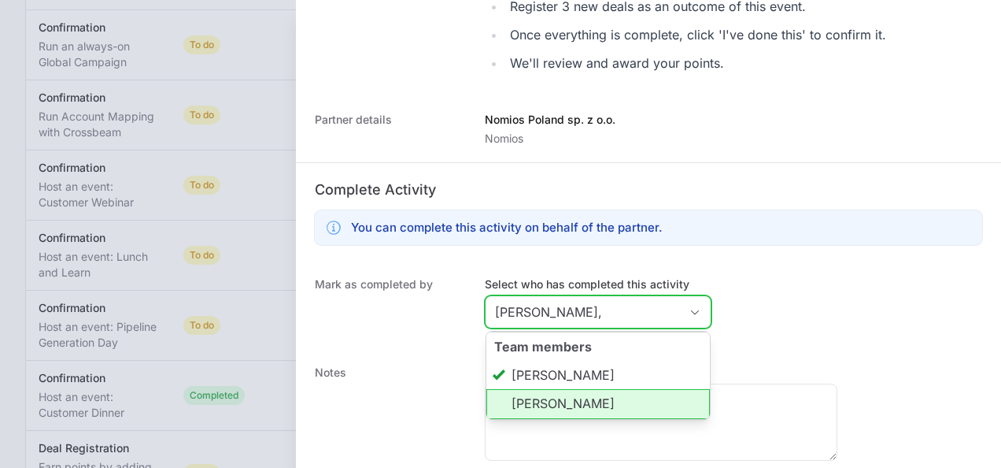
click at [584, 397] on li "[PERSON_NAME]" at bounding box center [598, 404] width 224 height 30
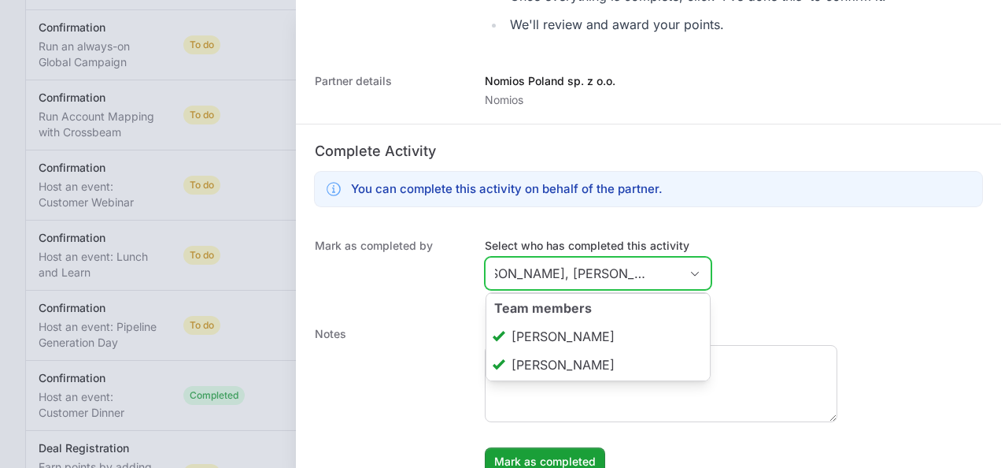
scroll to position [532, 0]
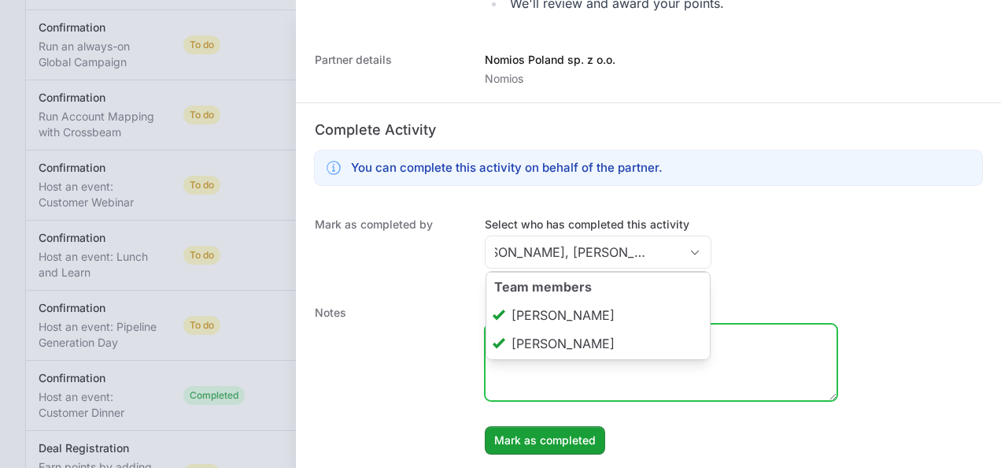
type input "[PERSON_NAME], [PERSON_NAME]"
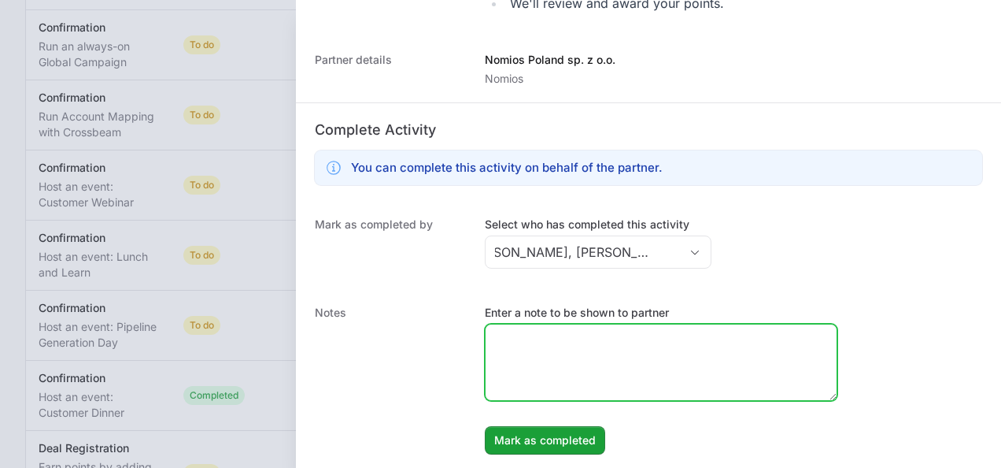
click at [704, 364] on textarea "Enter a note to be shown to partner" at bounding box center [661, 362] width 351 height 76
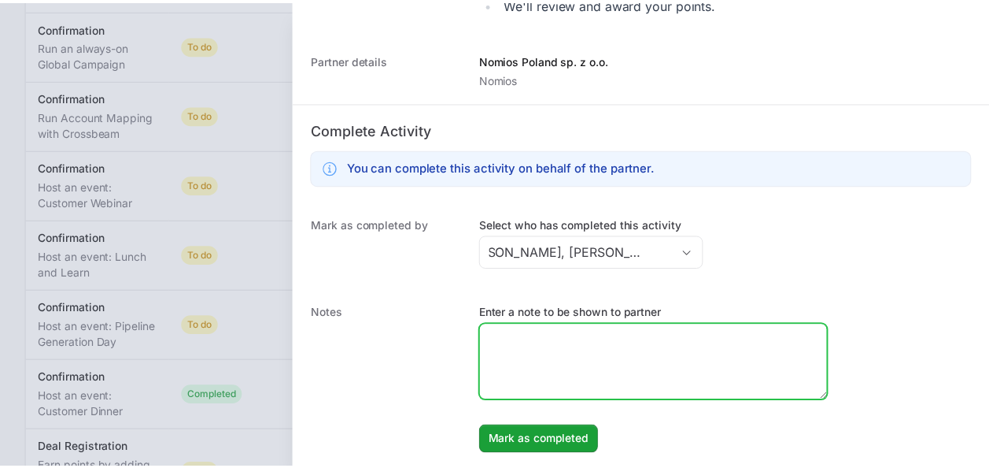
scroll to position [0, 0]
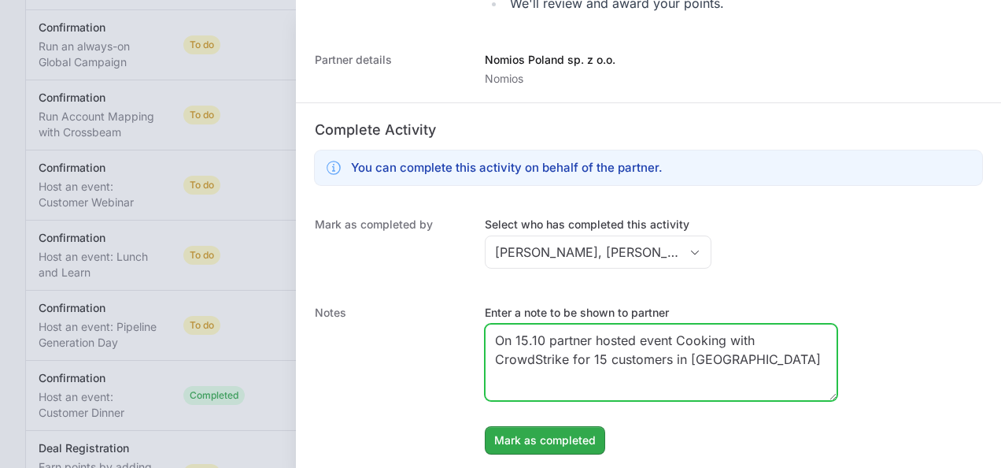
type textarea "On 15.10 partner hosted event Cooking with CrowdStrike for 15 customers in [GEO…"
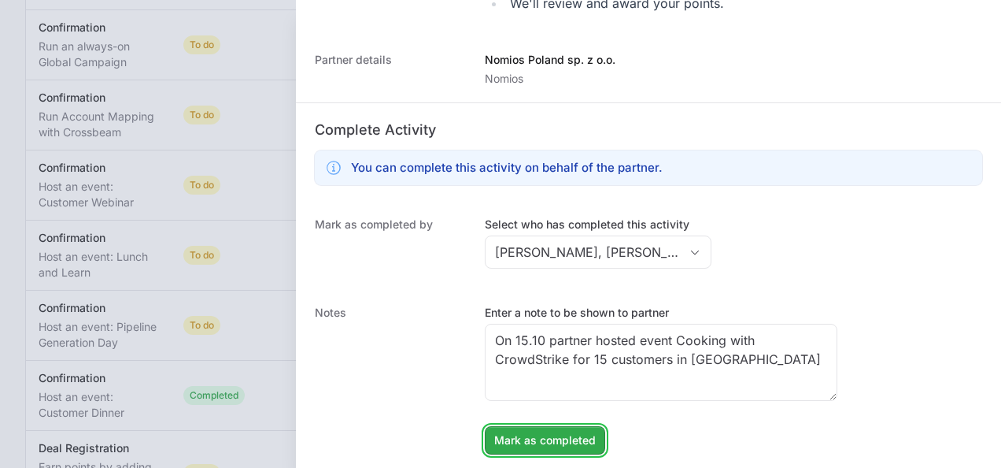
click at [554, 438] on span "Mark as completed" at bounding box center [545, 440] width 102 height 19
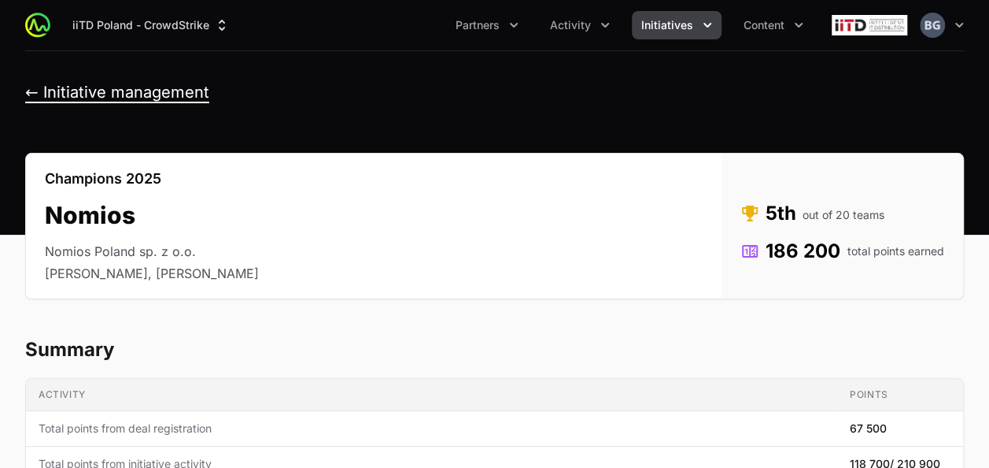
click at [146, 97] on button "← Initiative management" at bounding box center [117, 93] width 184 height 20
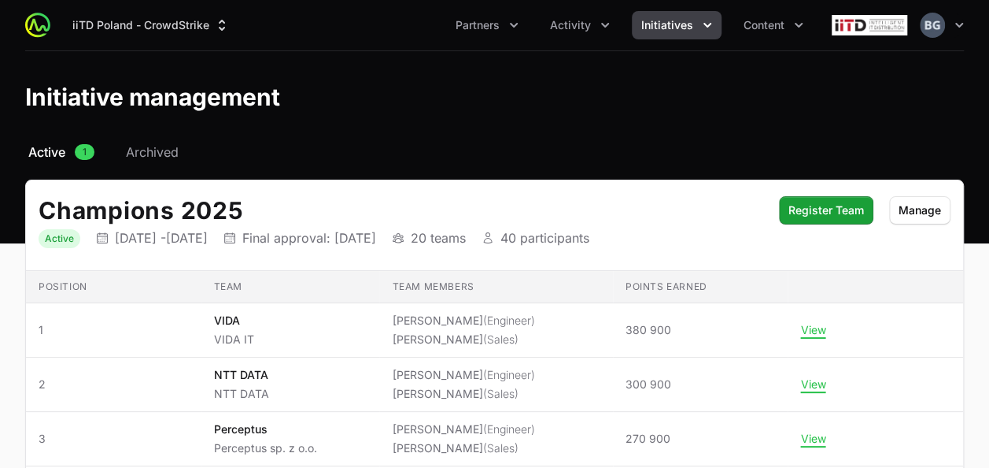
scroll to position [120, 0]
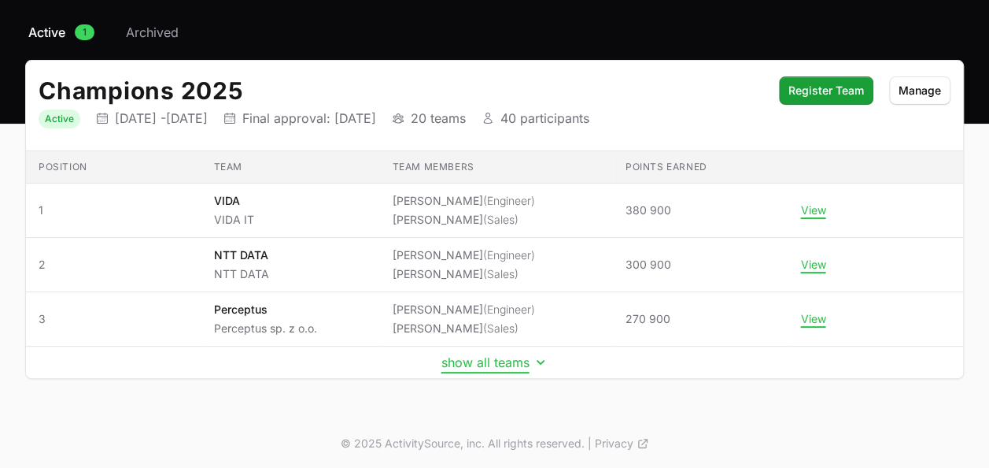
click at [457, 364] on button "show all teams" at bounding box center [495, 362] width 107 height 16
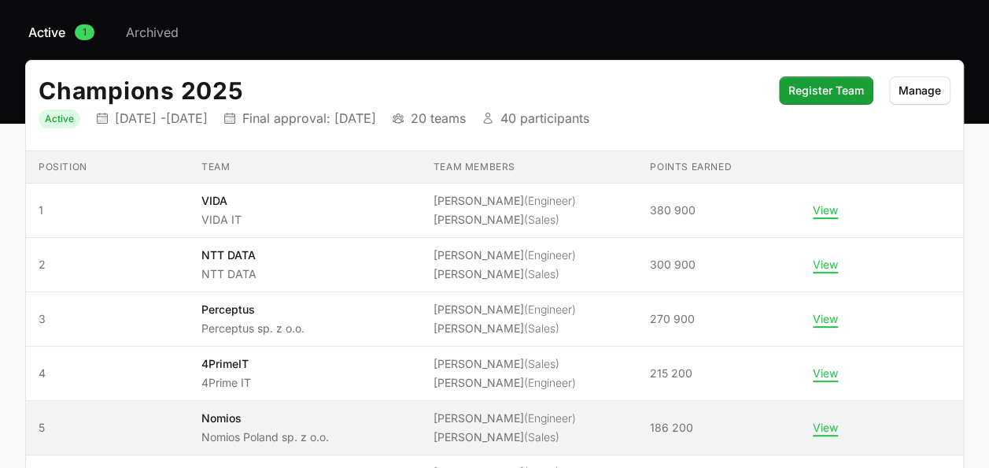
scroll to position [41, 0]
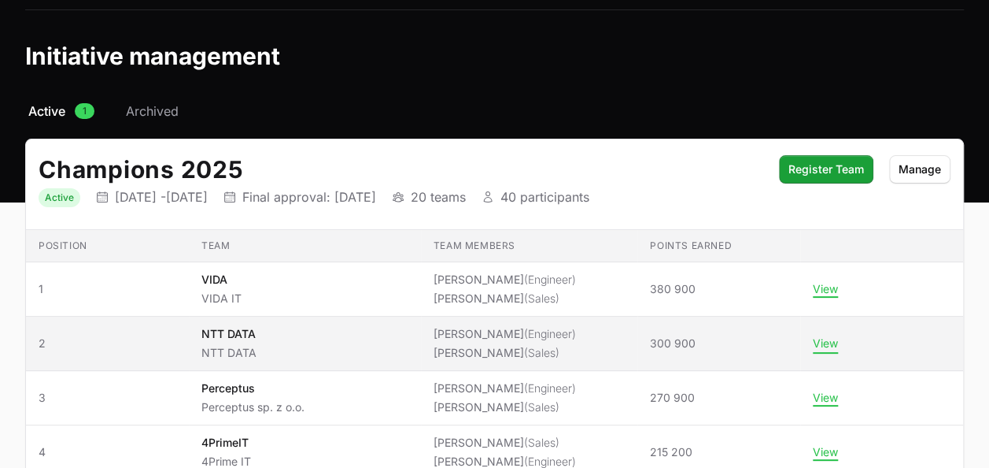
click at [821, 341] on button "View" at bounding box center [825, 343] width 25 height 14
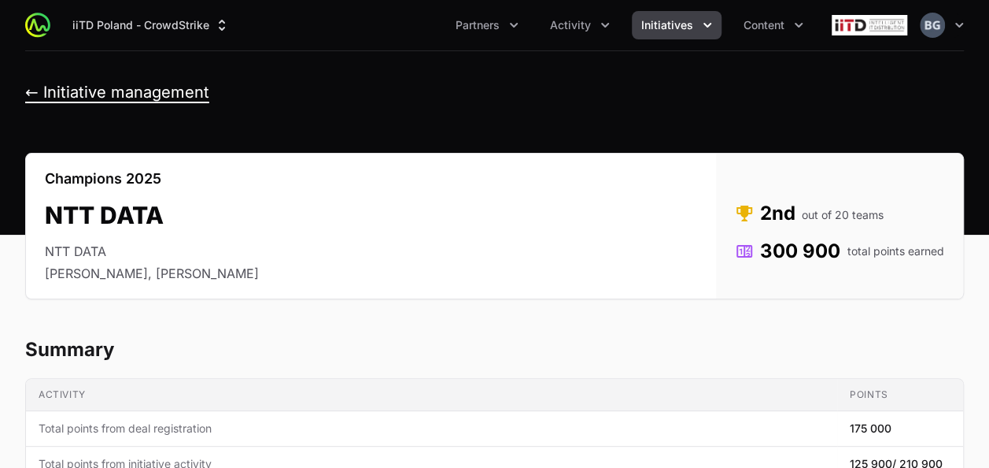
click at [161, 91] on button "← Initiative management" at bounding box center [117, 93] width 184 height 20
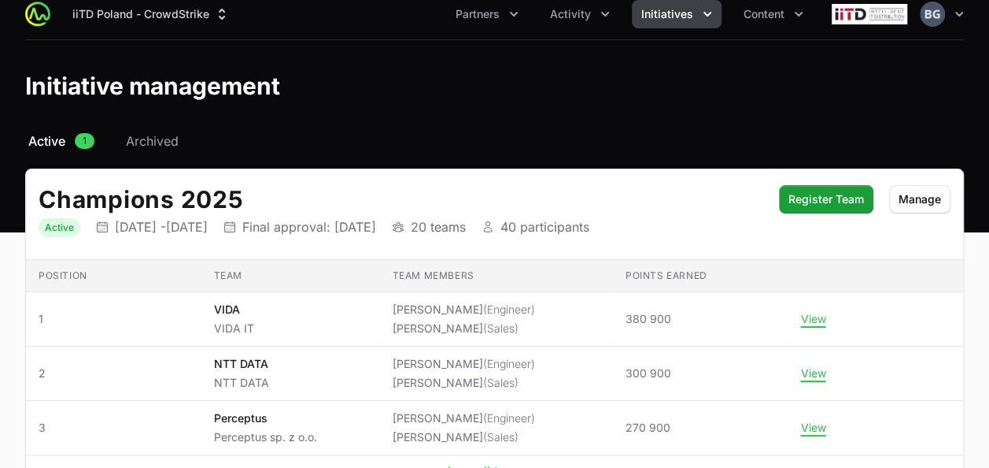
scroll to position [120, 0]
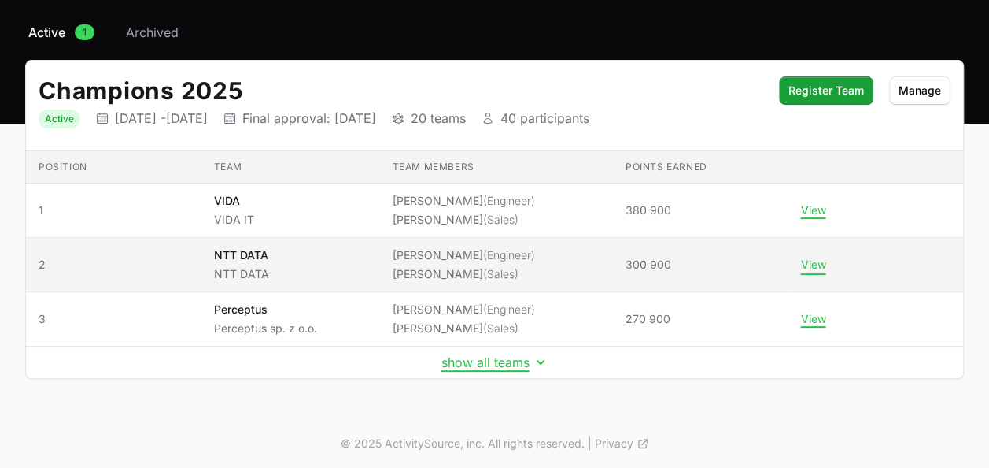
click at [811, 268] on button "View" at bounding box center [812, 264] width 25 height 14
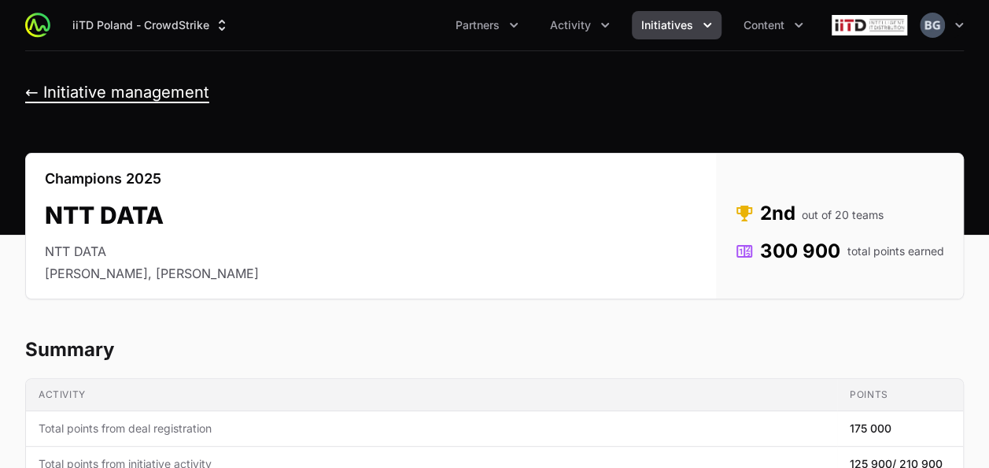
click at [89, 87] on button "← Initiative management" at bounding box center [117, 93] width 184 height 20
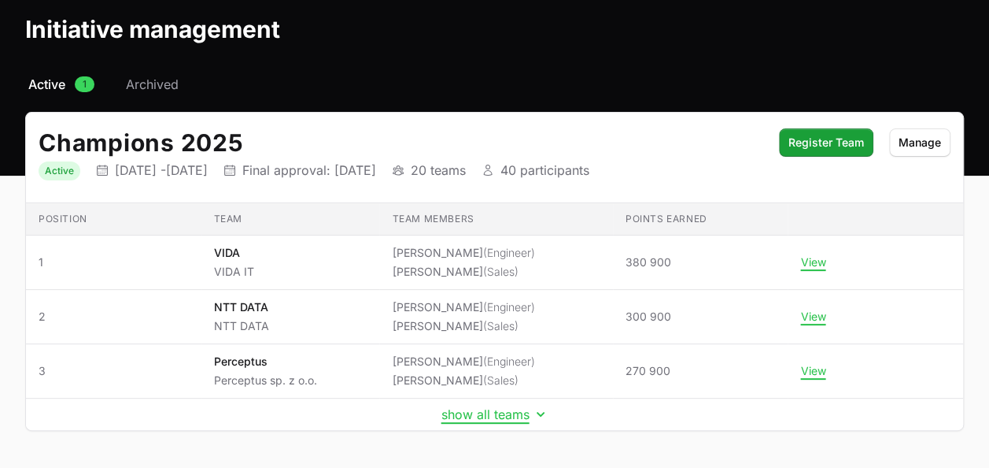
scroll to position [120, 0]
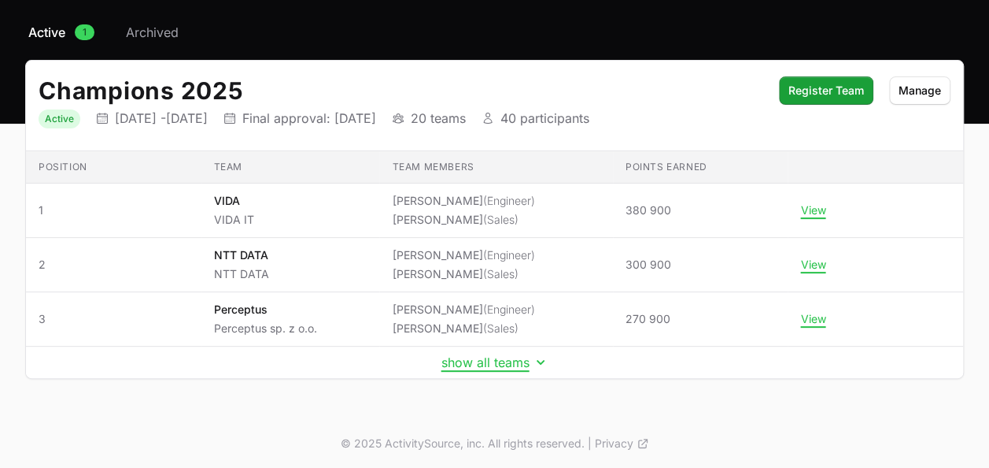
click at [510, 370] on td "show all teams" at bounding box center [494, 362] width 937 height 32
click at [506, 365] on button "show all teams" at bounding box center [495, 362] width 107 height 16
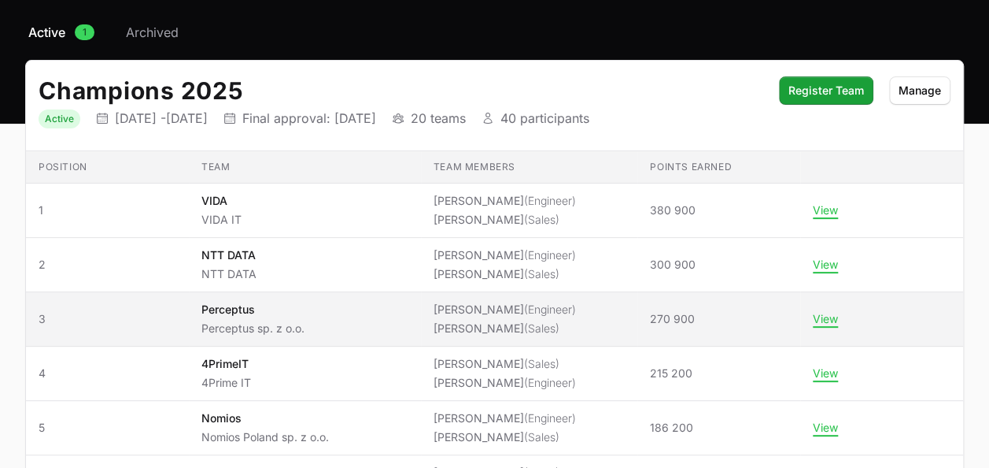
scroll to position [277, 0]
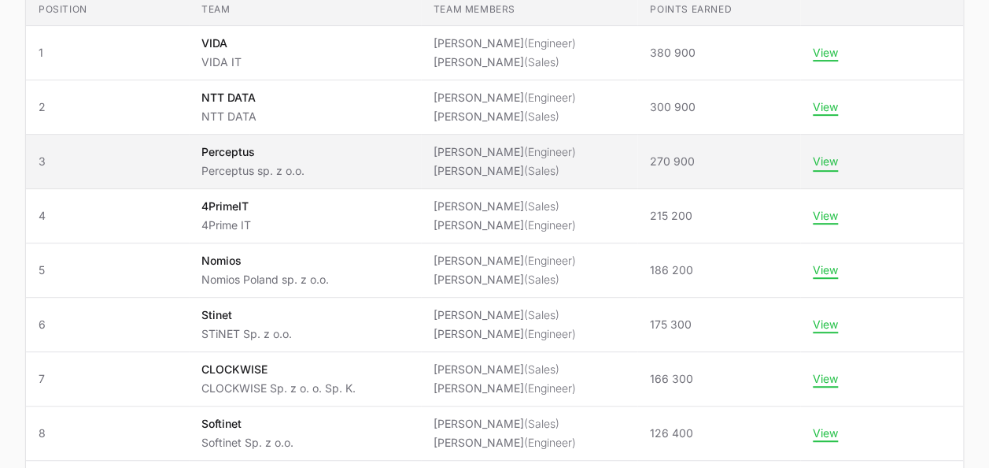
click at [822, 164] on button "View" at bounding box center [825, 161] width 25 height 14
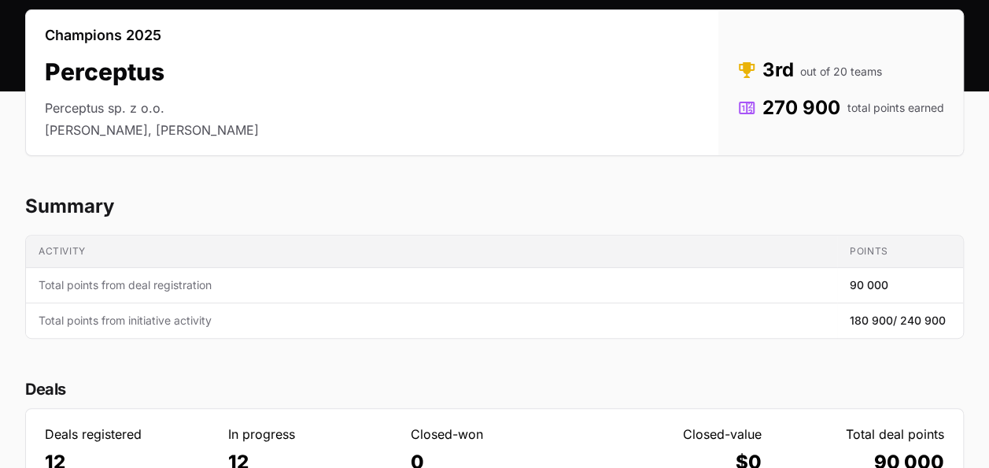
scroll to position [54, 0]
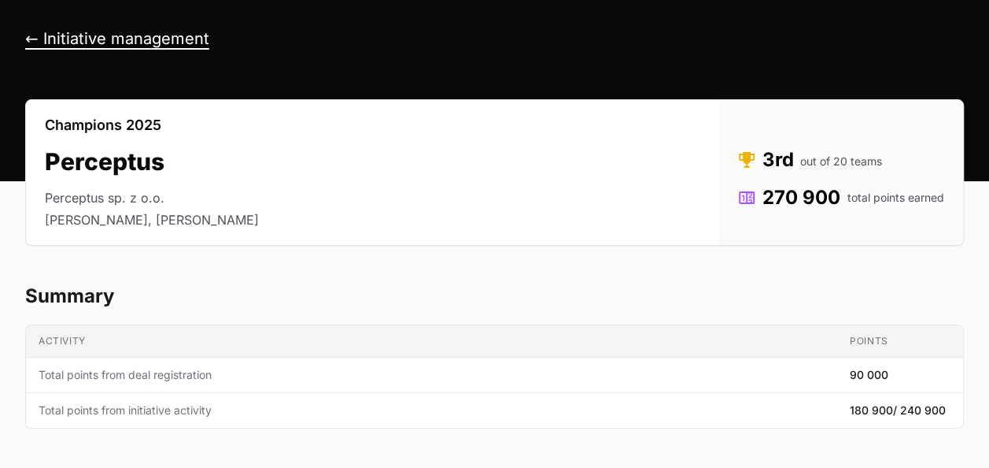
click at [113, 37] on button "← Initiative management" at bounding box center [117, 39] width 184 height 20
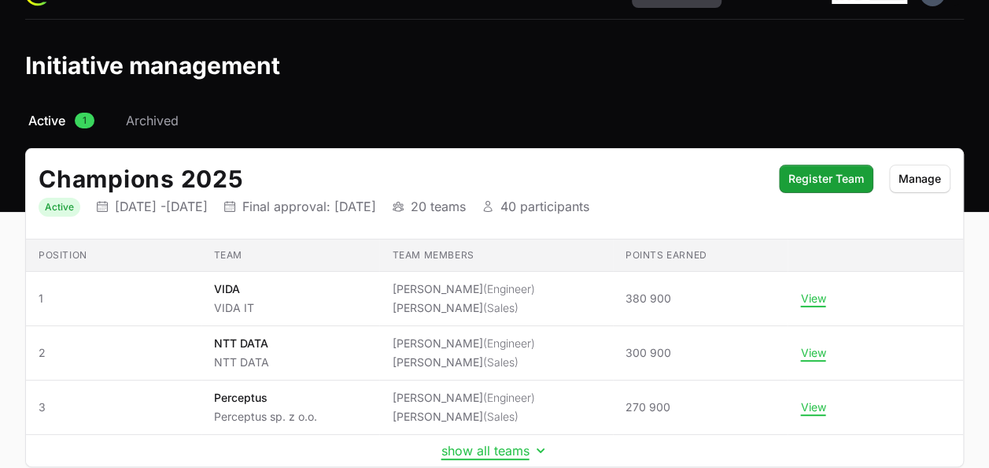
scroll to position [79, 0]
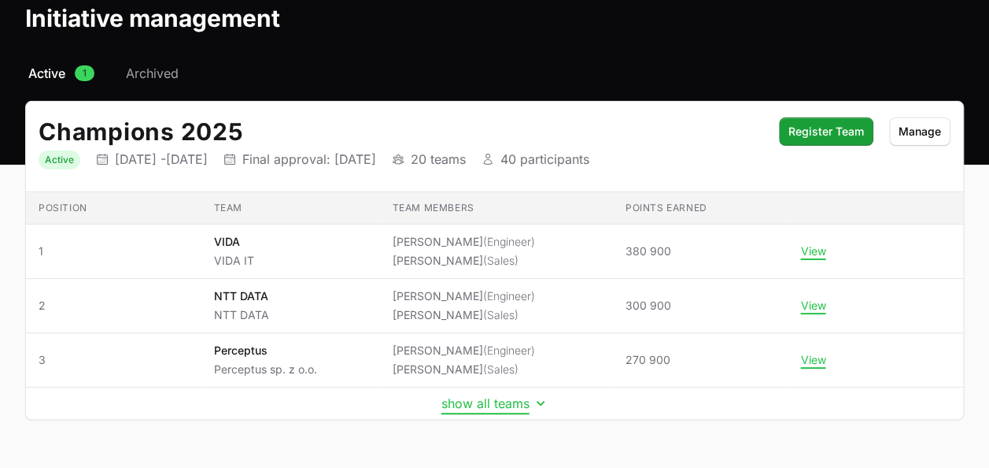
click at [508, 404] on button "show all teams" at bounding box center [495, 403] width 107 height 16
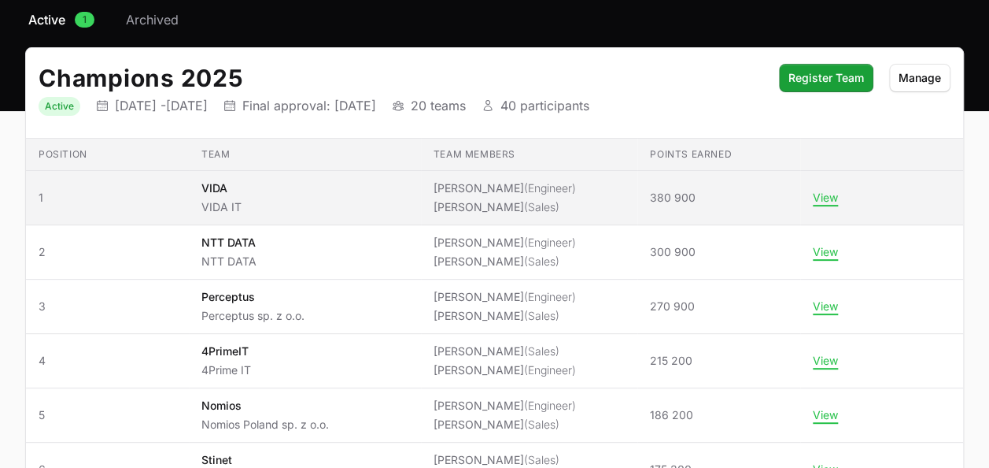
scroll to position [157, 0]
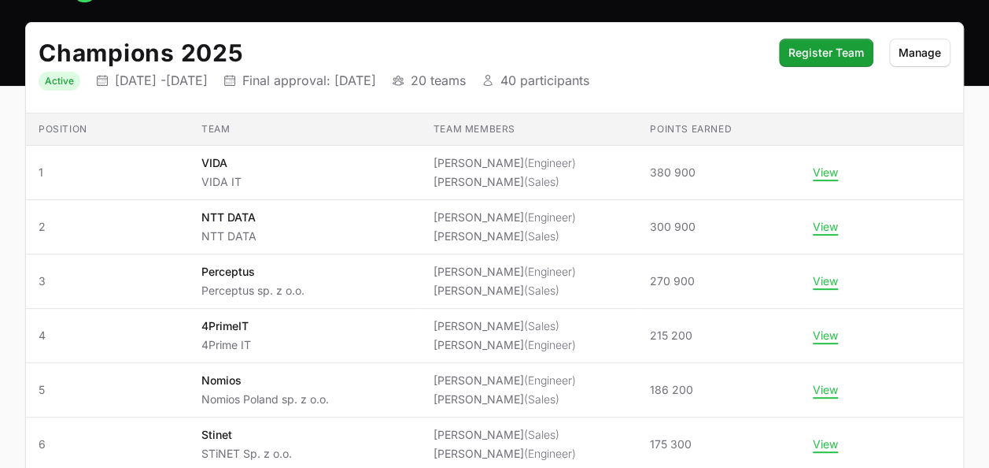
drag, startPoint x: 836, startPoint y: 335, endPoint x: 390, endPoint y: 49, distance: 530.3
click at [390, 49] on h2 "Champions 2025" at bounding box center [401, 53] width 725 height 28
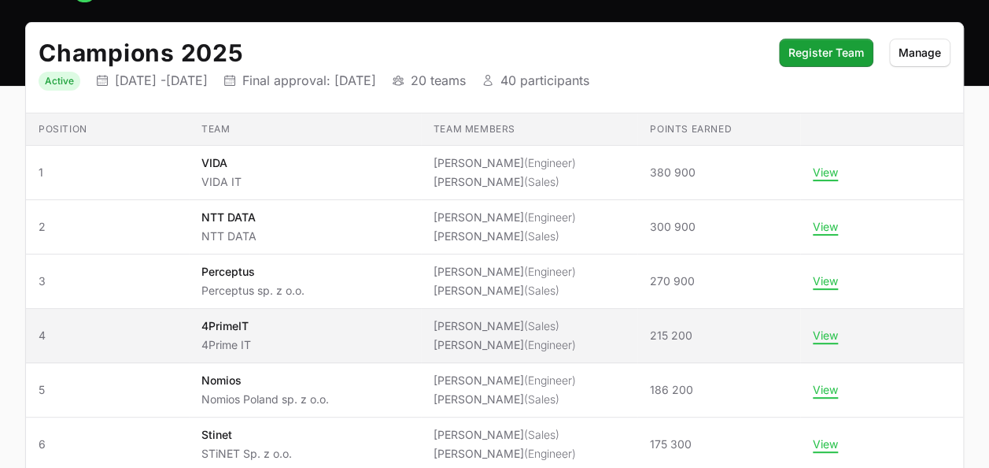
click at [834, 340] on td "View" at bounding box center [881, 336] width 163 height 54
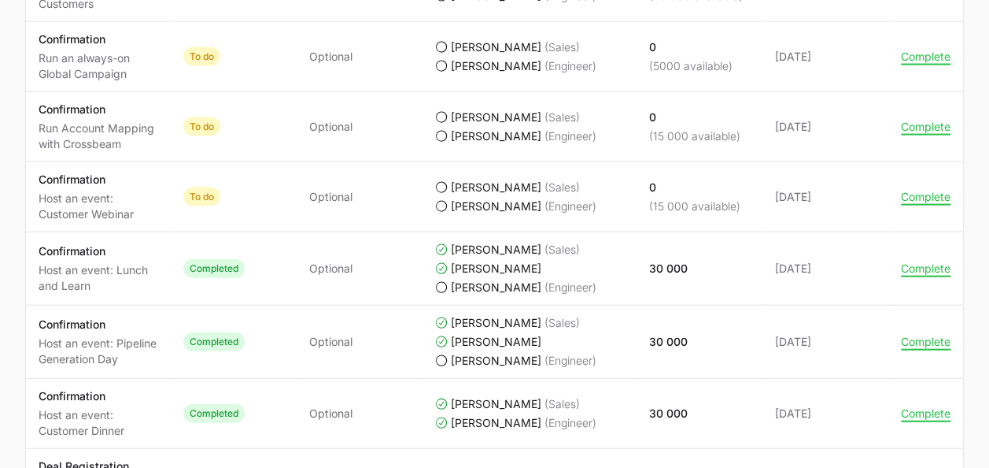
scroll to position [1732, 0]
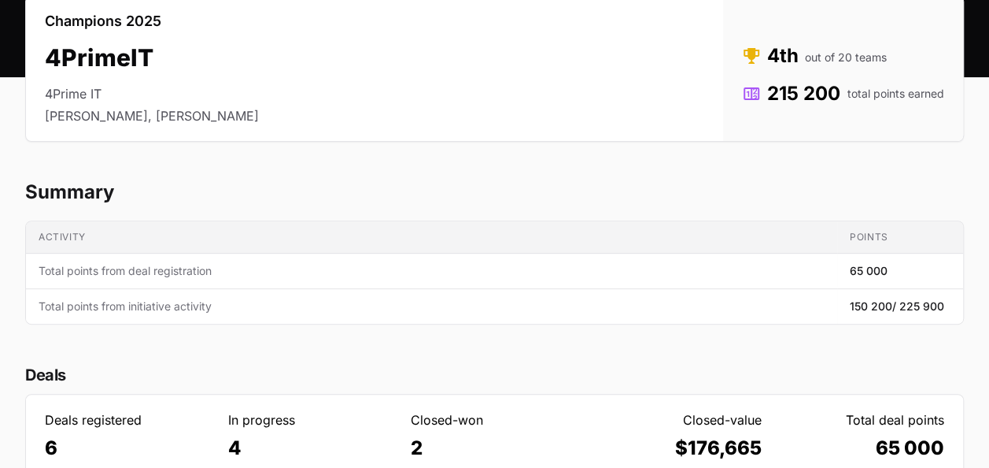
scroll to position [0, 0]
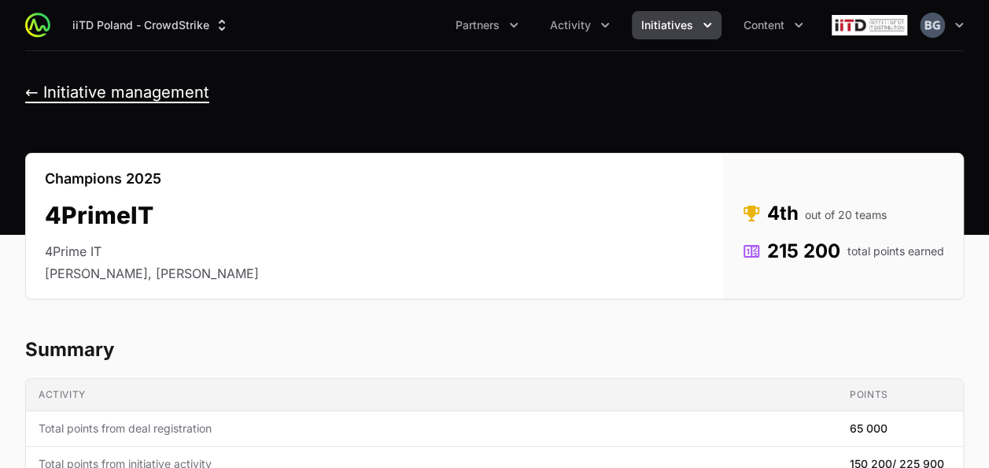
click at [101, 87] on button "← Initiative management" at bounding box center [117, 93] width 184 height 20
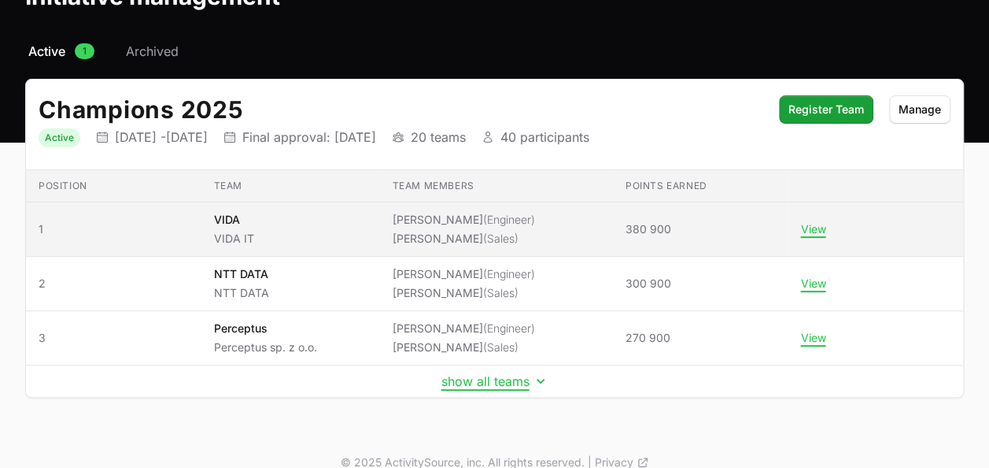
scroll to position [120, 0]
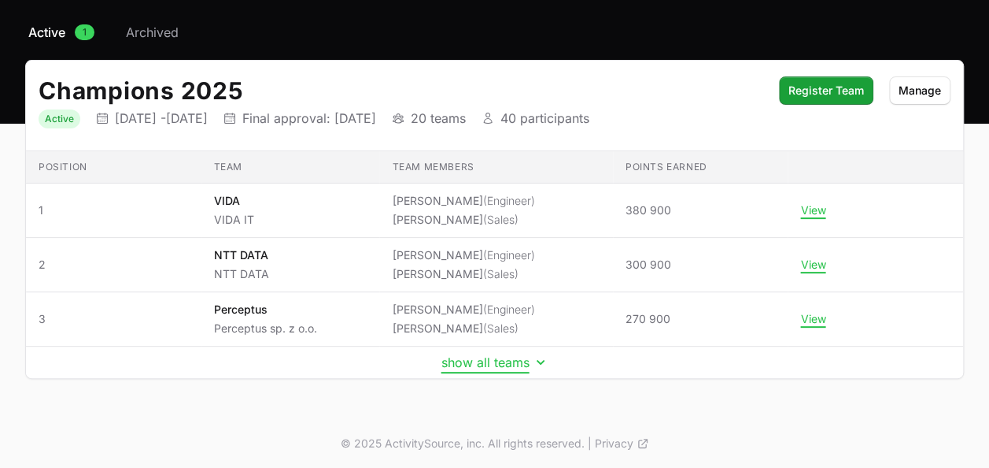
click at [511, 360] on button "show all teams" at bounding box center [495, 362] width 107 height 16
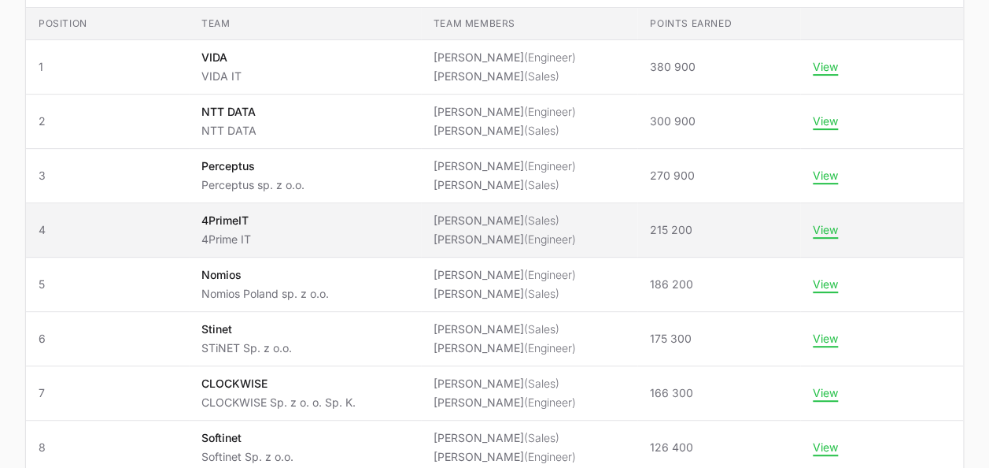
scroll to position [277, 0]
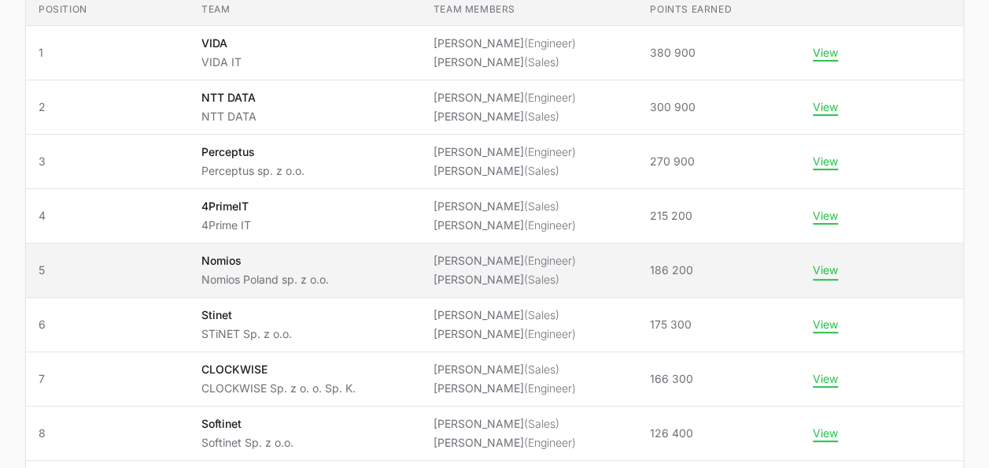
click at [833, 264] on button "View" at bounding box center [825, 270] width 25 height 14
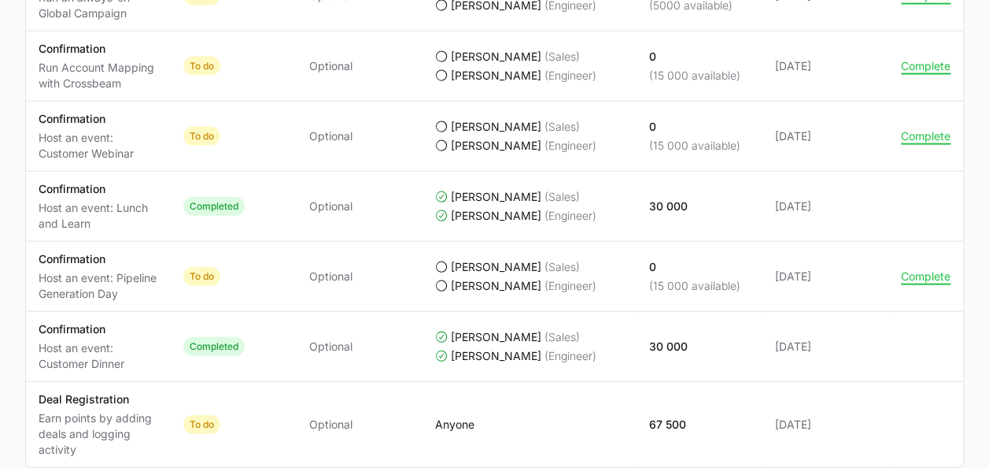
scroll to position [1732, 0]
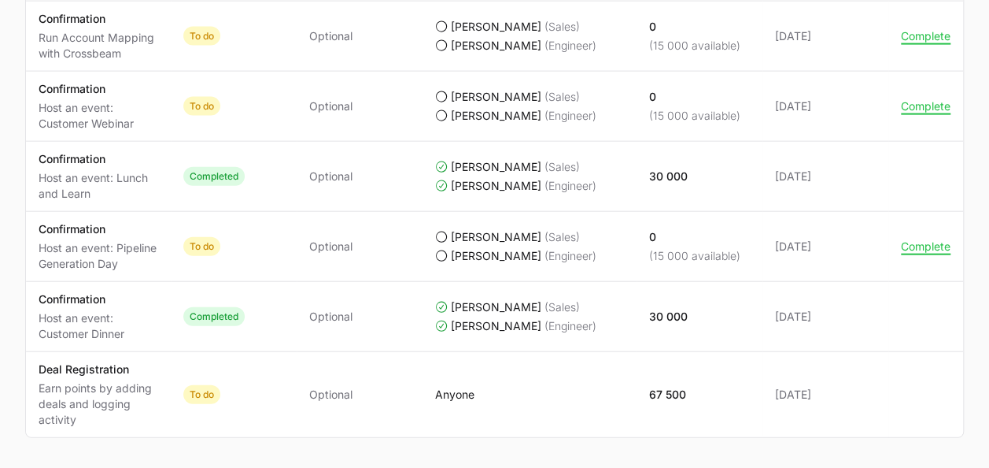
drag, startPoint x: 0, startPoint y: 298, endPoint x: 5, endPoint y: 255, distance: 42.8
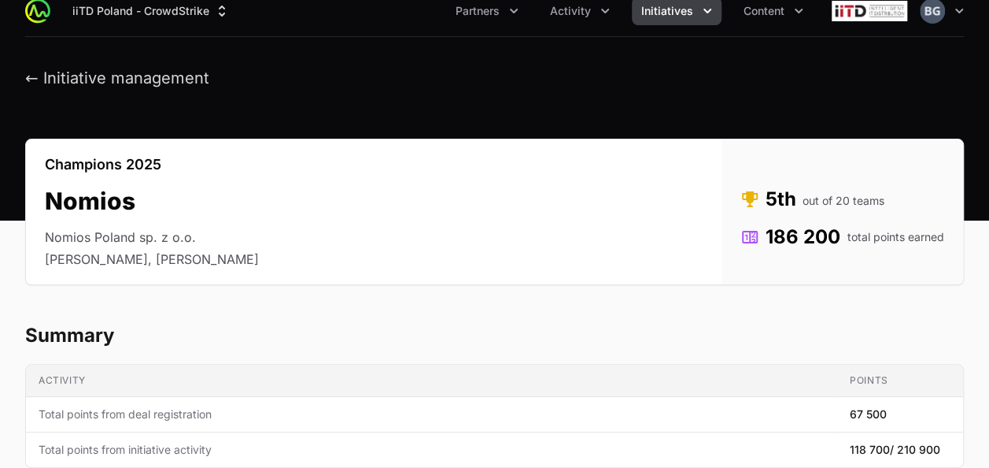
scroll to position [0, 0]
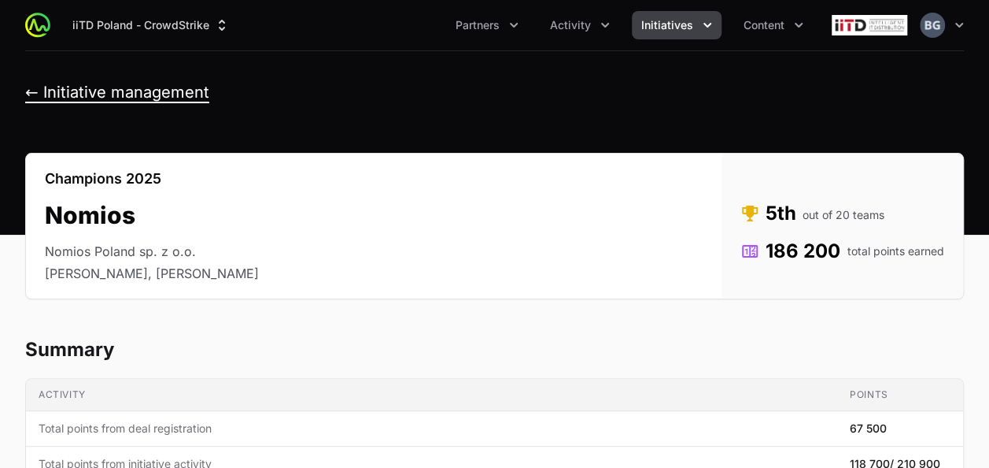
click at [113, 101] on button "← Initiative management" at bounding box center [117, 93] width 184 height 20
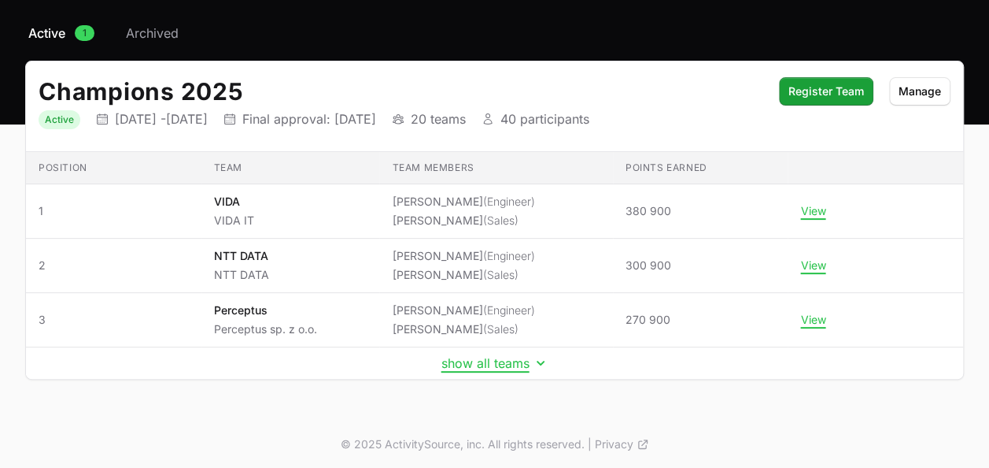
scroll to position [120, 0]
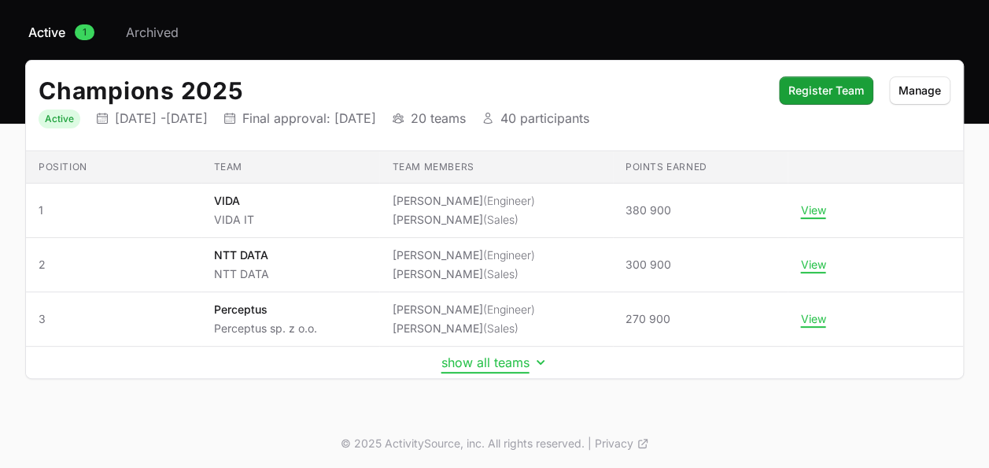
click at [507, 361] on button "show all teams" at bounding box center [495, 362] width 107 height 16
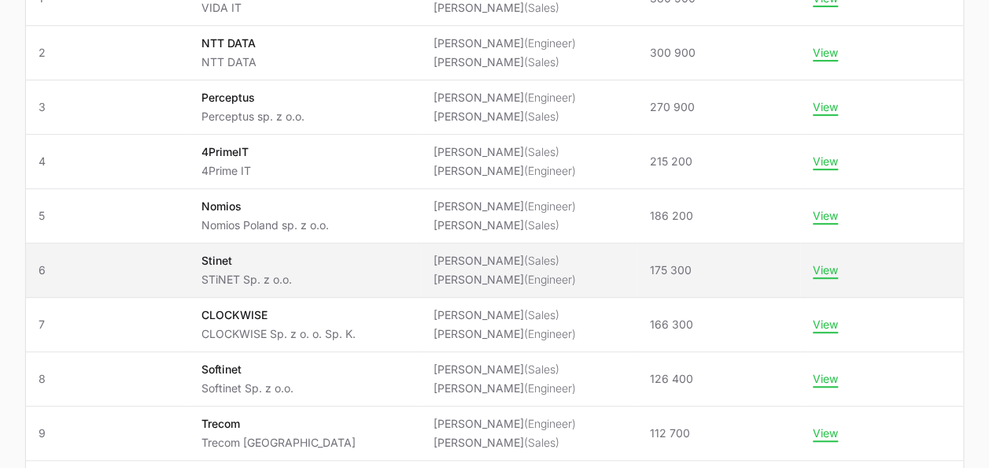
scroll to position [356, 0]
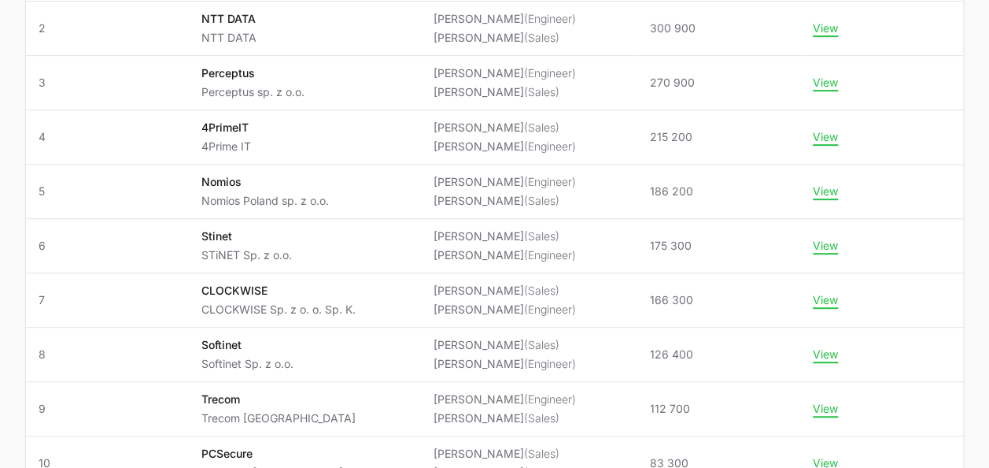
click at [0, 294] on html "iiTD [GEOGRAPHIC_DATA] - CrowdStrike Partners Activity Initiatives Content Open…" at bounding box center [494, 400] width 989 height 1513
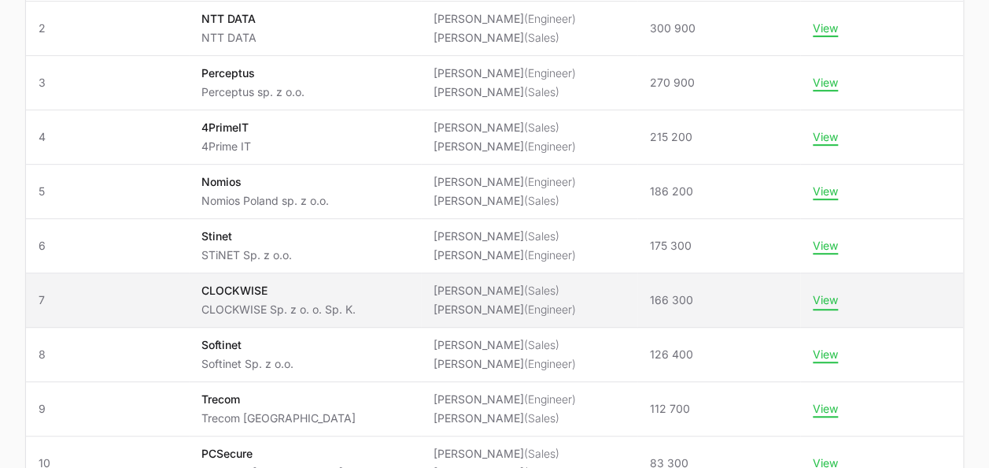
click at [838, 293] on button "View" at bounding box center [825, 300] width 25 height 14
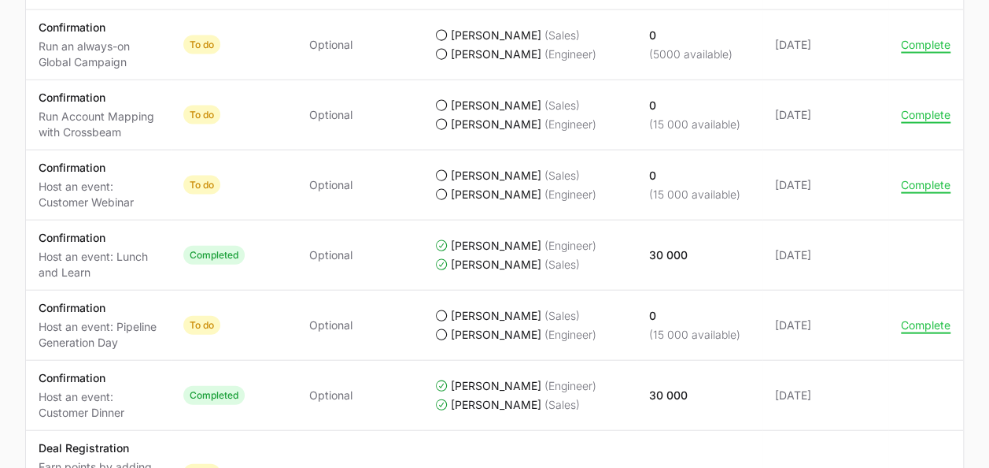
scroll to position [1785, 0]
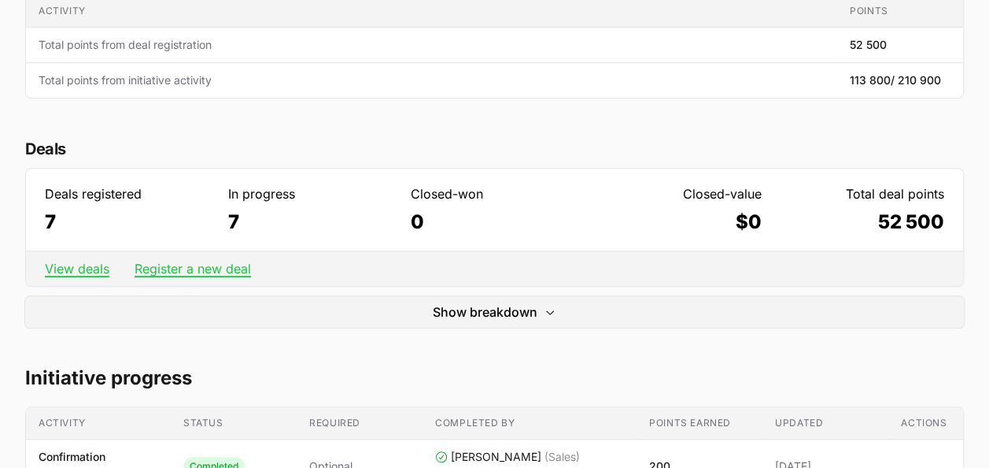
scroll to position [0, 0]
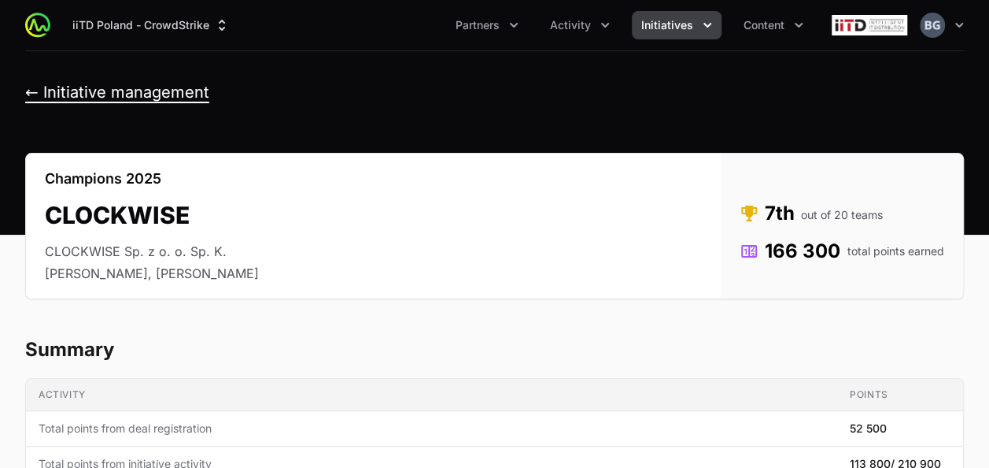
click at [140, 91] on button "← Initiative management" at bounding box center [117, 93] width 184 height 20
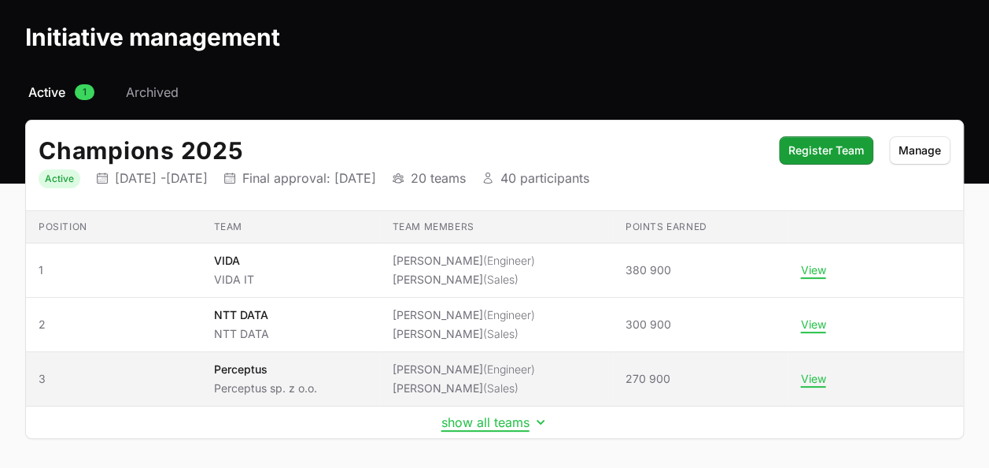
scroll to position [120, 0]
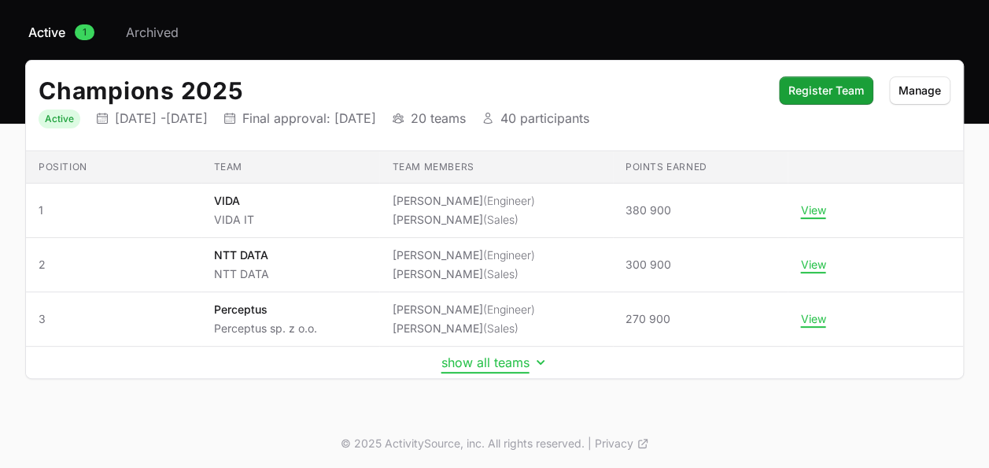
click at [499, 361] on button "show all teams" at bounding box center [495, 362] width 107 height 16
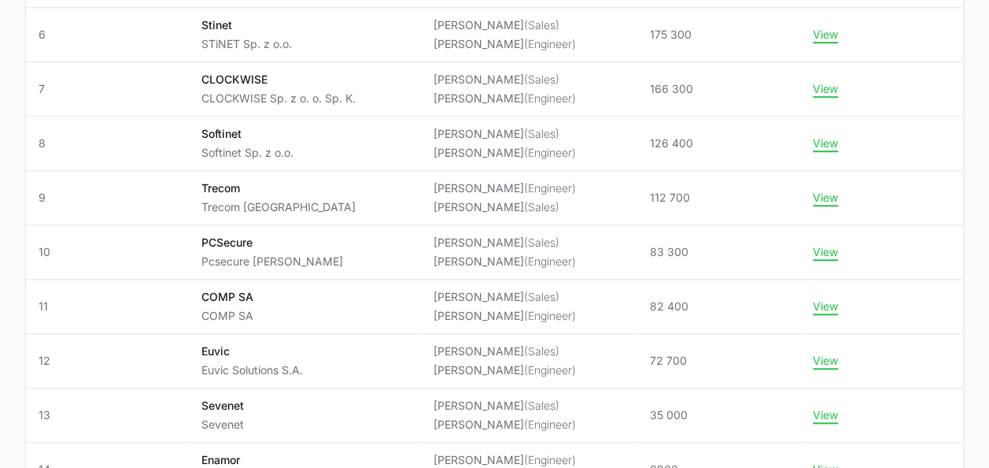
scroll to position [592, 0]
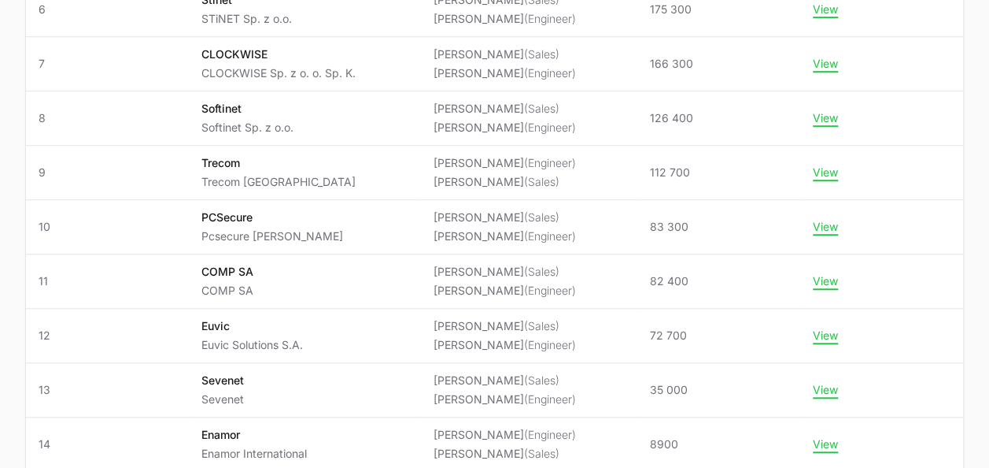
click at [0, 403] on div "Select a tab Active Archived Active 1 Archived Champions 2025 Status Active Ini…" at bounding box center [494, 209] width 989 height 1317
click at [0, 387] on html "iiTD [GEOGRAPHIC_DATA] - CrowdStrike Partners Activity Initiatives Content Open…" at bounding box center [494, 164] width 989 height 1513
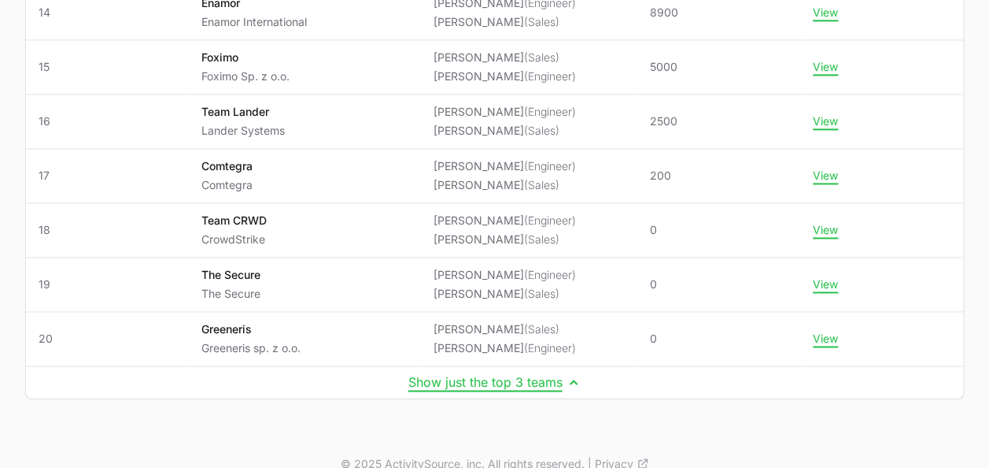
scroll to position [1038, 0]
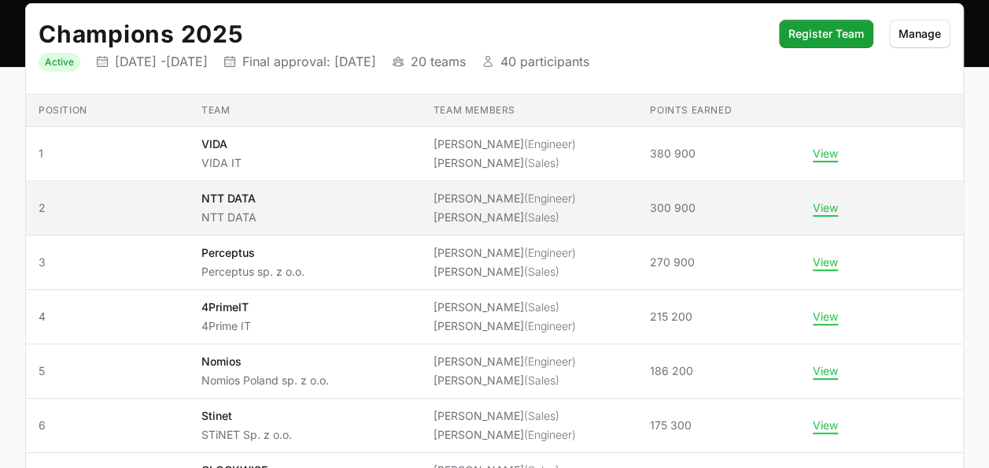
scroll to position [236, 0]
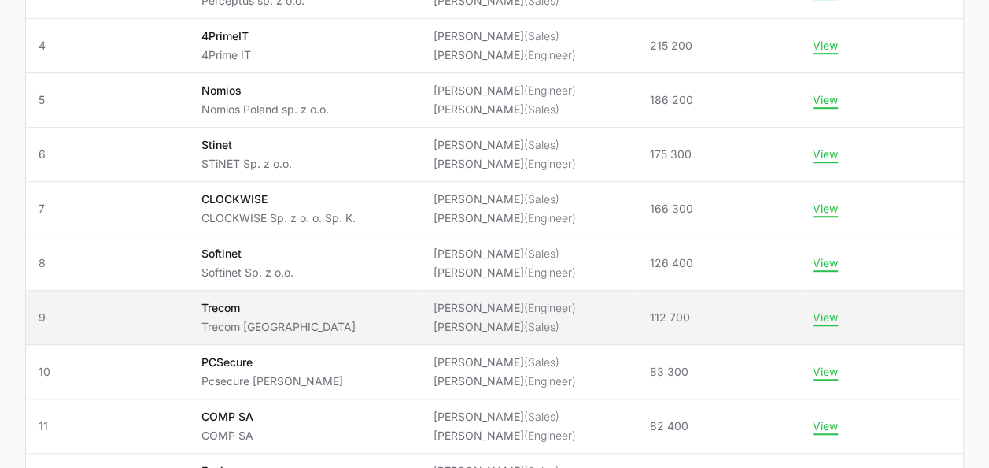
scroll to position [472, 0]
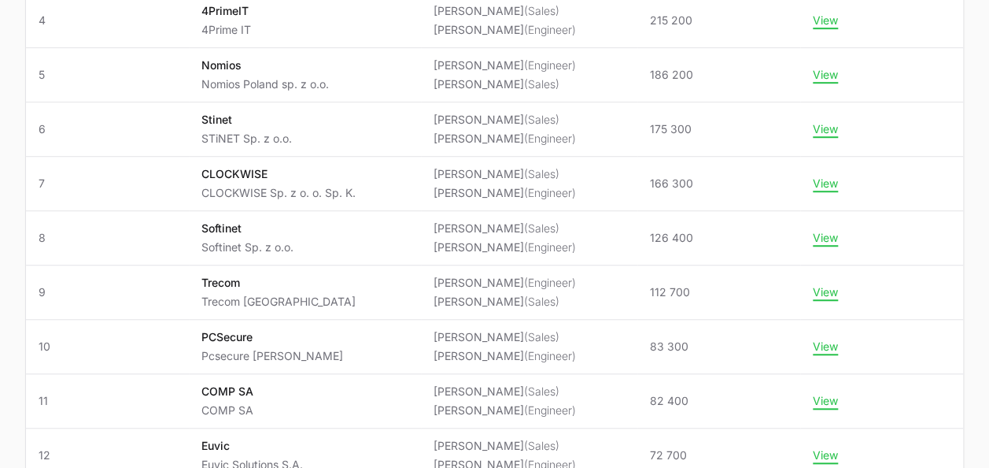
drag, startPoint x: 14, startPoint y: 279, endPoint x: 19, endPoint y: 268, distance: 12.7
click at [16, 278] on div "Select a tab Active Archived Active 1 Archived Champions 2025 Status Active Ini…" at bounding box center [494, 328] width 989 height 1317
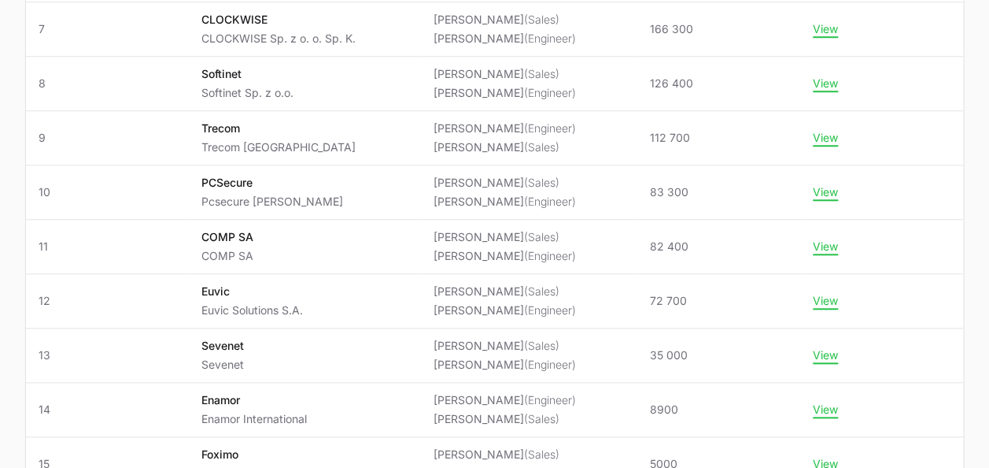
scroll to position [630, 0]
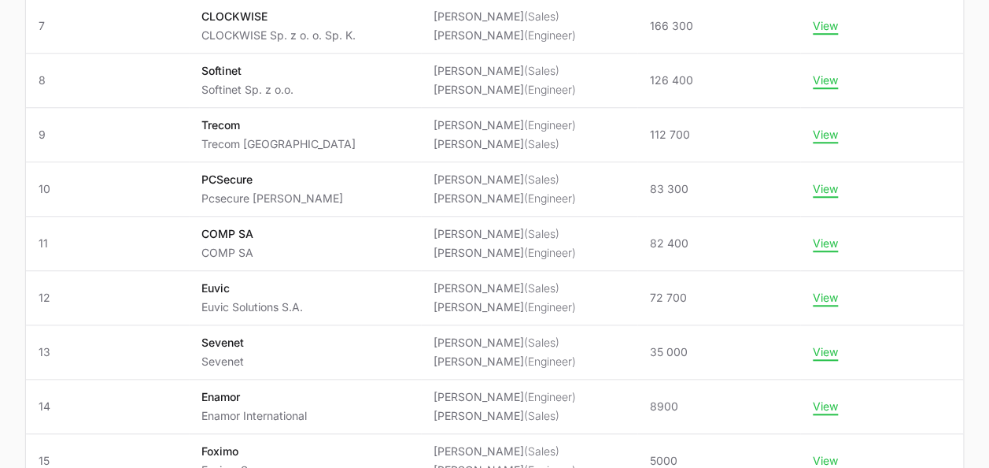
click at [0, 287] on html "iiTD [GEOGRAPHIC_DATA] - CrowdStrike Partners Activity Initiatives Content Open…" at bounding box center [494, 126] width 989 height 1513
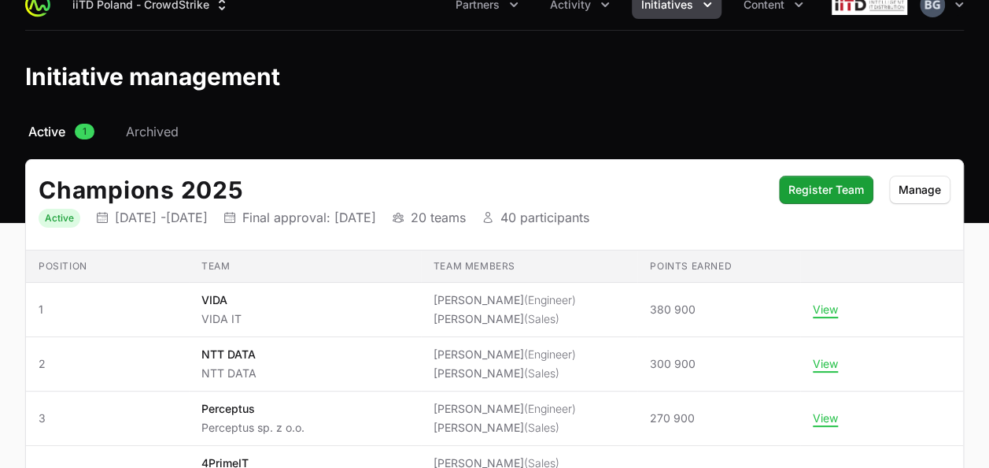
scroll to position [0, 0]
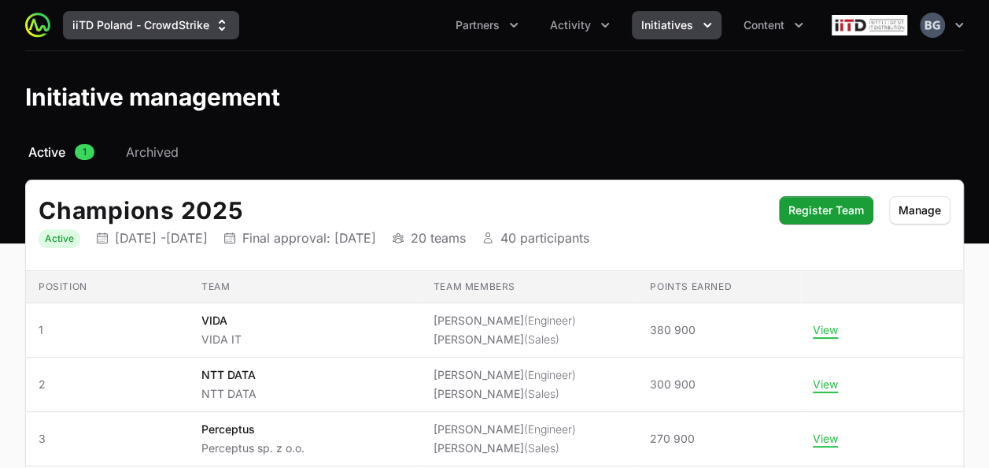
click at [116, 19] on button "iiTD Poland - CrowdStrike" at bounding box center [151, 25] width 176 height 28
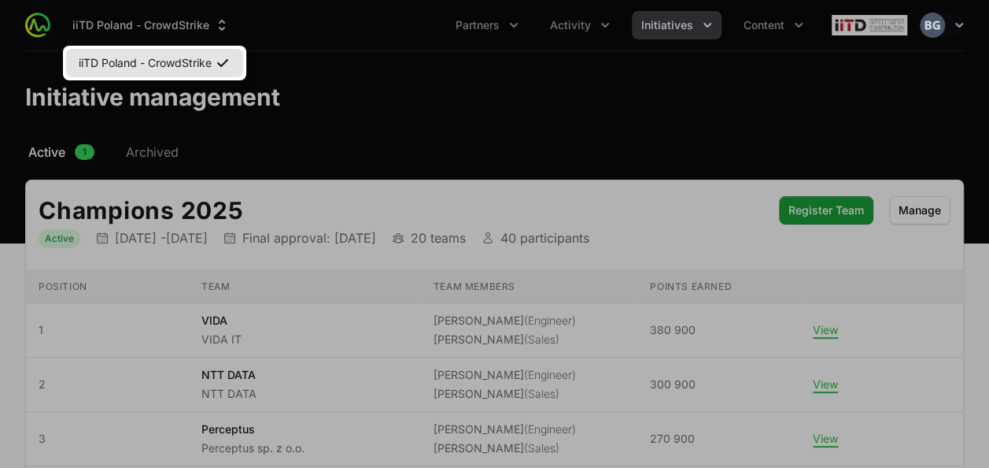
click at [110, 68] on link "iiTD Poland - CrowdStrike" at bounding box center [154, 63] width 177 height 28
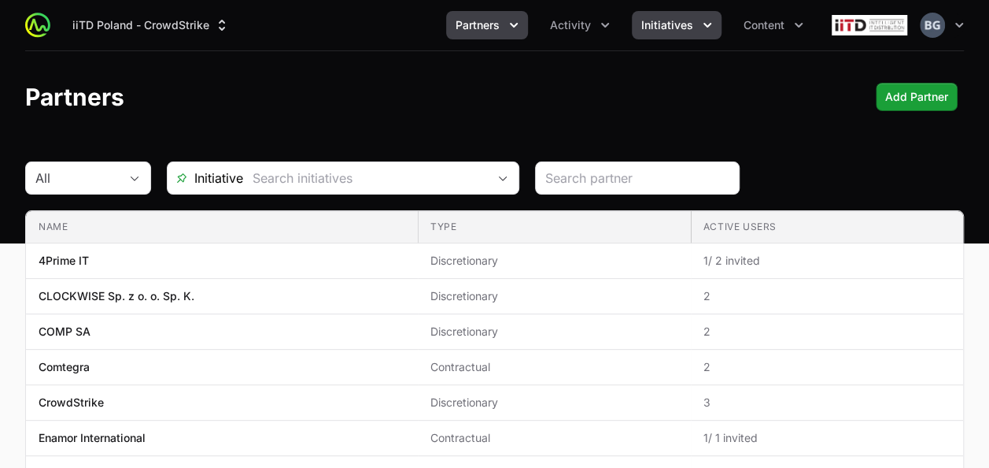
click at [679, 20] on span "Initiatives" at bounding box center [667, 25] width 52 height 16
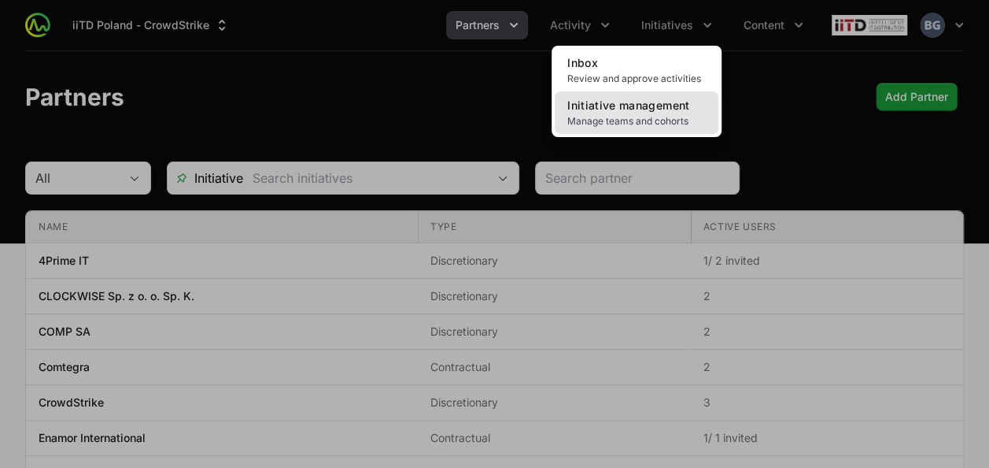
click at [634, 113] on link "Initiative management Manage teams and cohorts" at bounding box center [637, 112] width 164 height 43
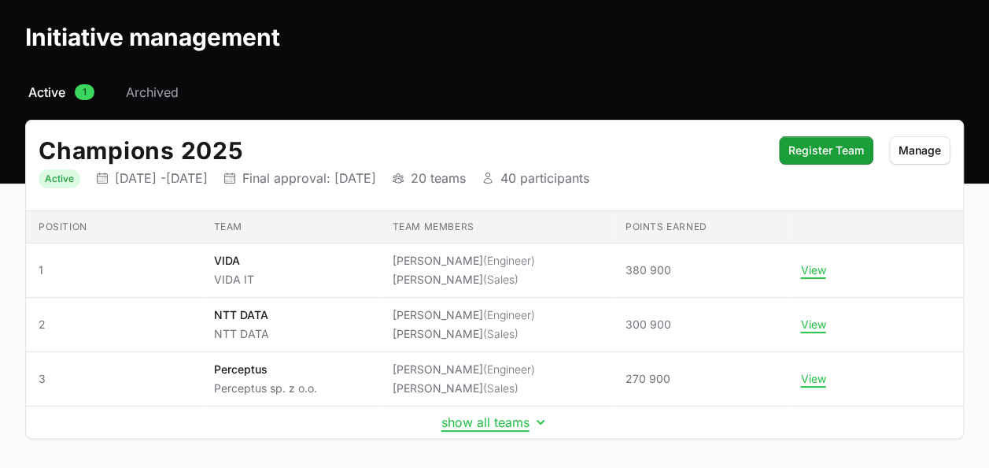
scroll to position [120, 0]
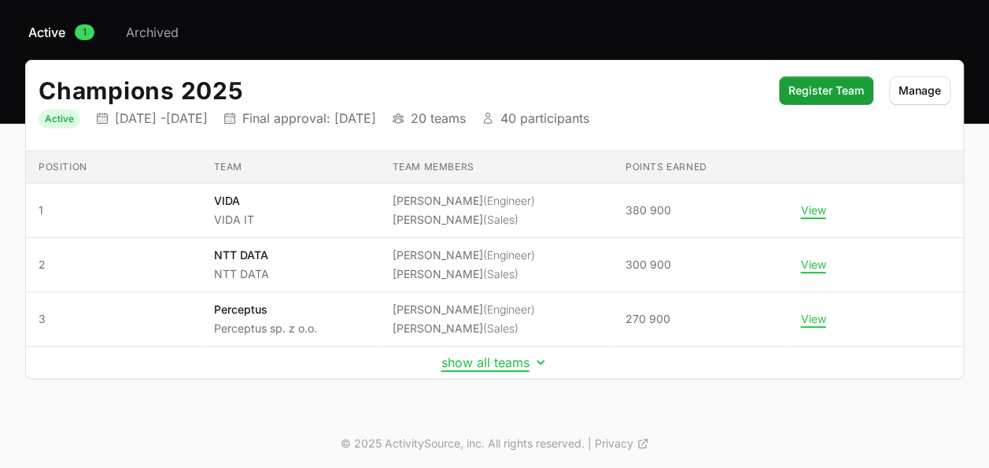
click at [510, 346] on td "show all teams" at bounding box center [494, 362] width 937 height 32
click at [515, 350] on td "show all teams" at bounding box center [494, 362] width 937 height 32
click at [511, 369] on td "show all teams" at bounding box center [494, 362] width 937 height 32
click at [512, 360] on button "show all teams" at bounding box center [495, 362] width 107 height 16
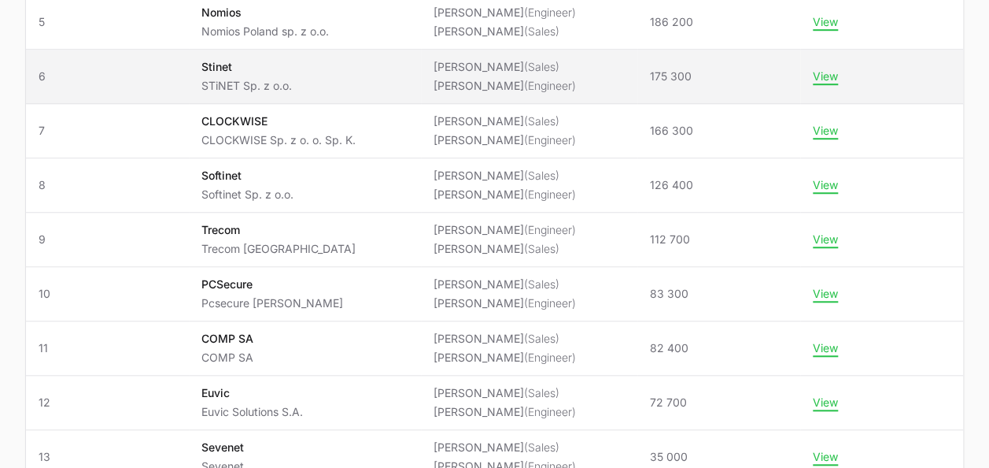
scroll to position [551, 0]
